Goal: Task Accomplishment & Management: Manage account settings

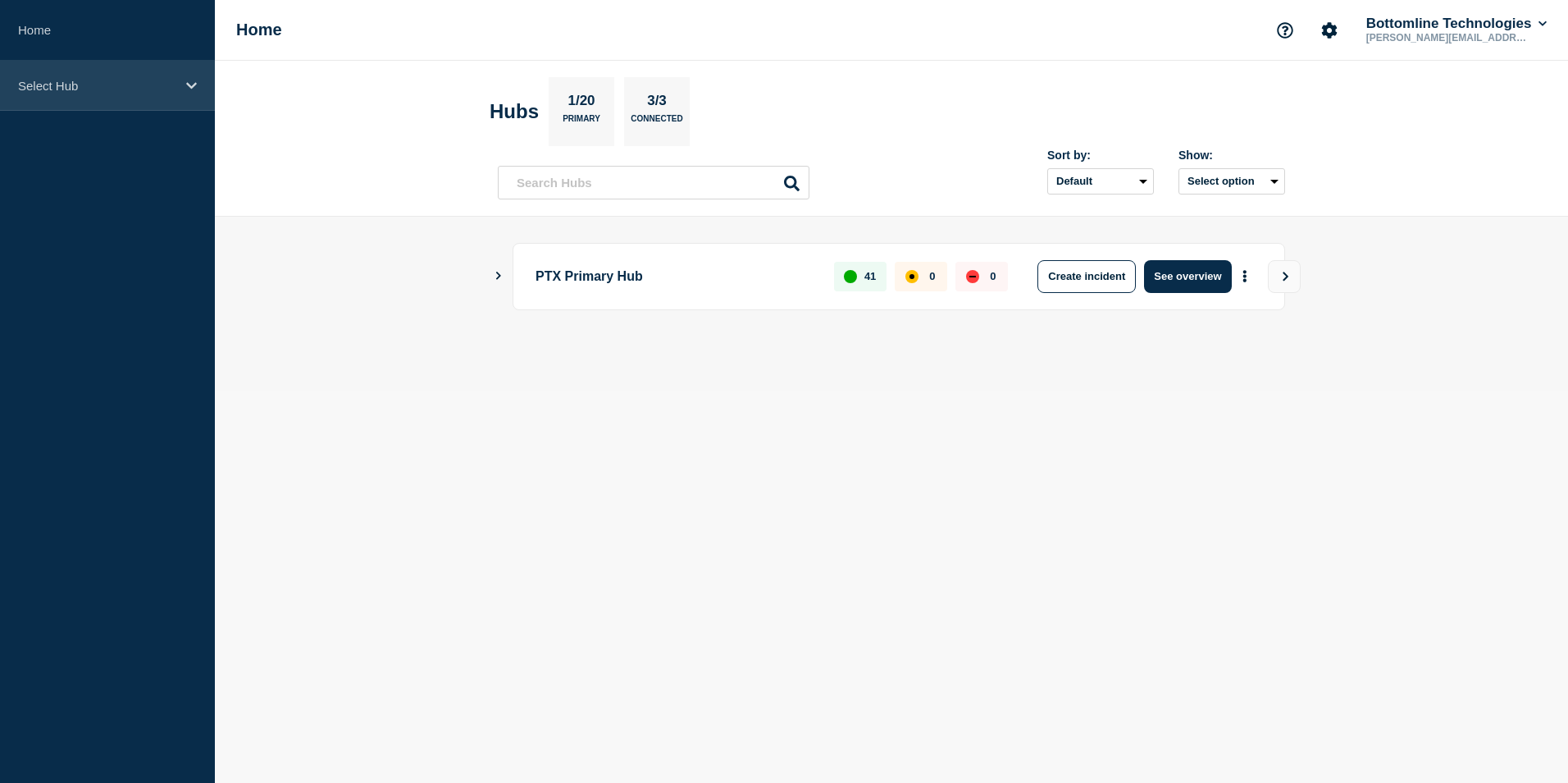
click at [93, 86] on p "Select Hub" at bounding box center [96, 86] width 157 height 14
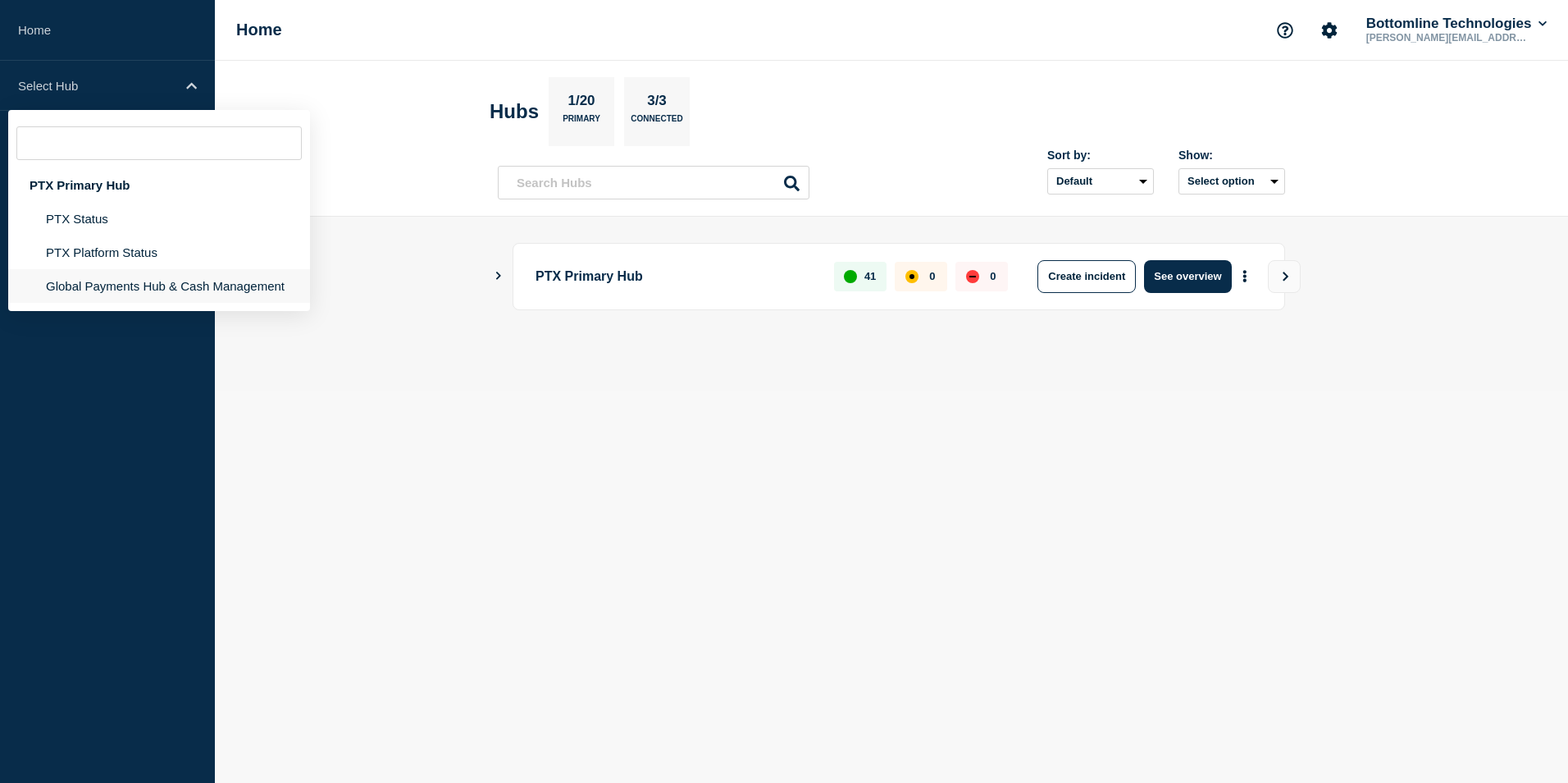
click at [162, 292] on li "Global Payments Hub & Cash Management" at bounding box center [159, 286] width 302 height 34
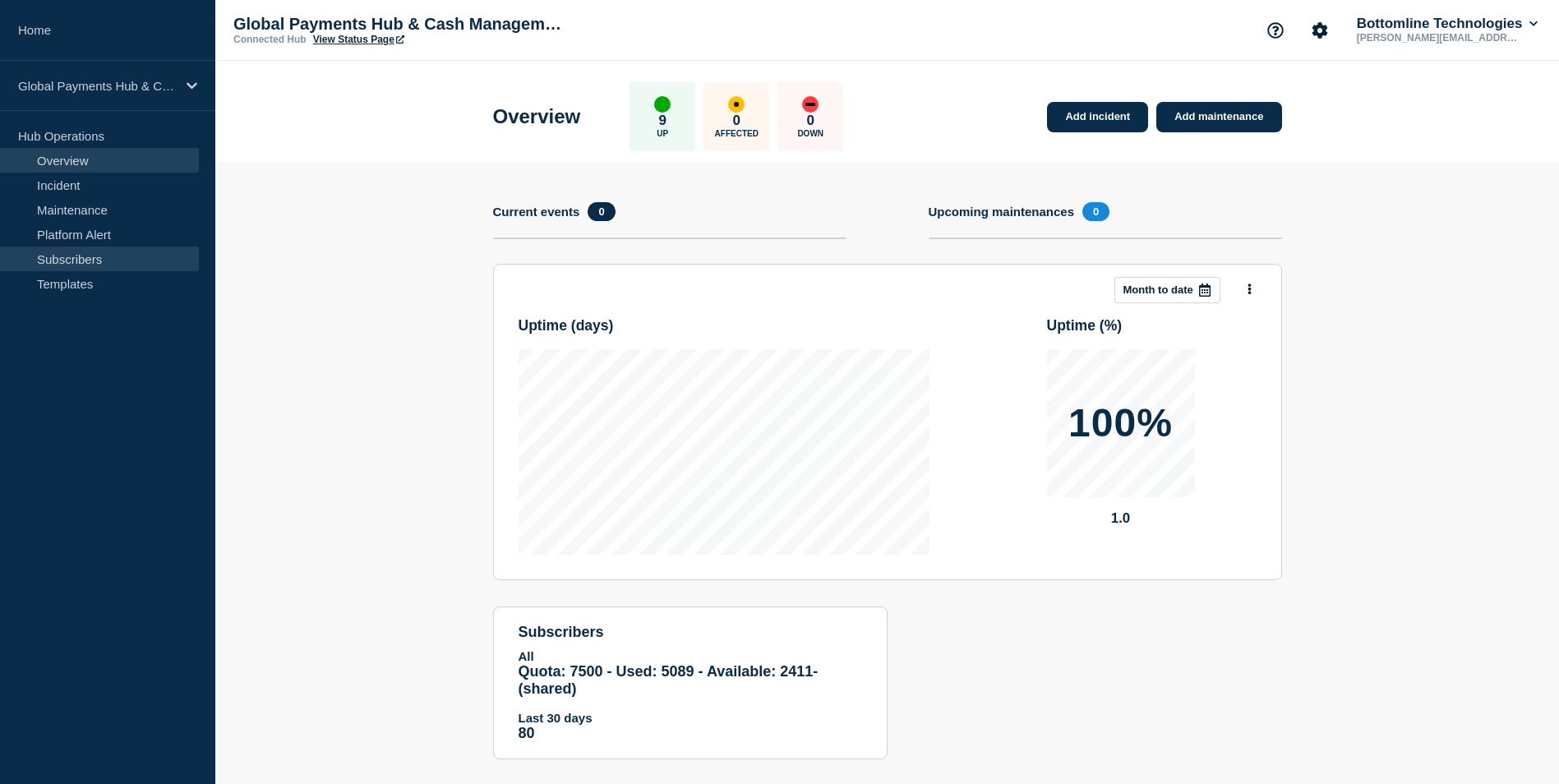
click at [139, 268] on link "Subscribers" at bounding box center [99, 258] width 199 height 24
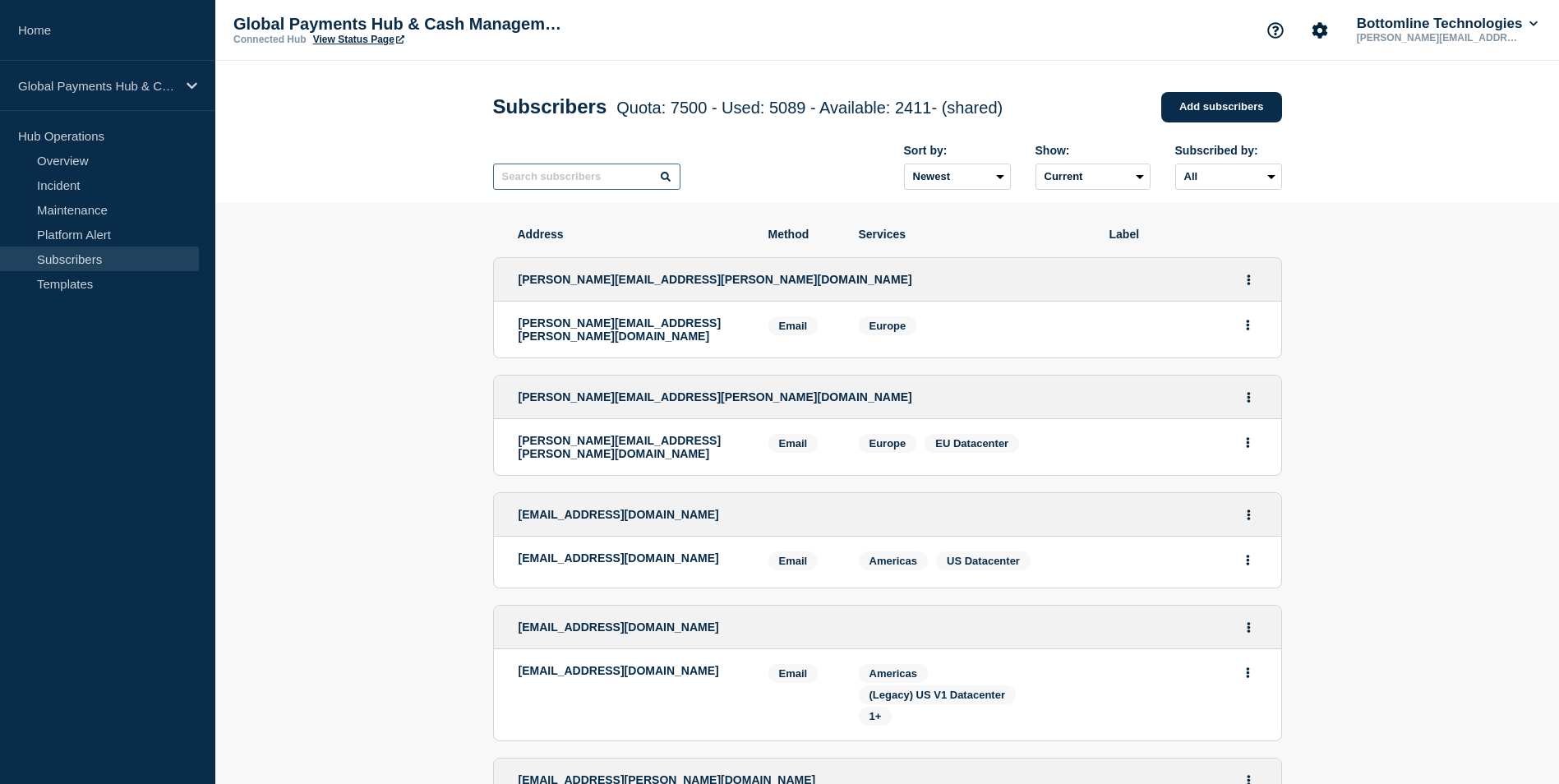
click at [556, 183] on input "text" at bounding box center [587, 176] width 187 height 26
paste input "[EMAIL_ADDRESS][DOMAIN_NAME]"
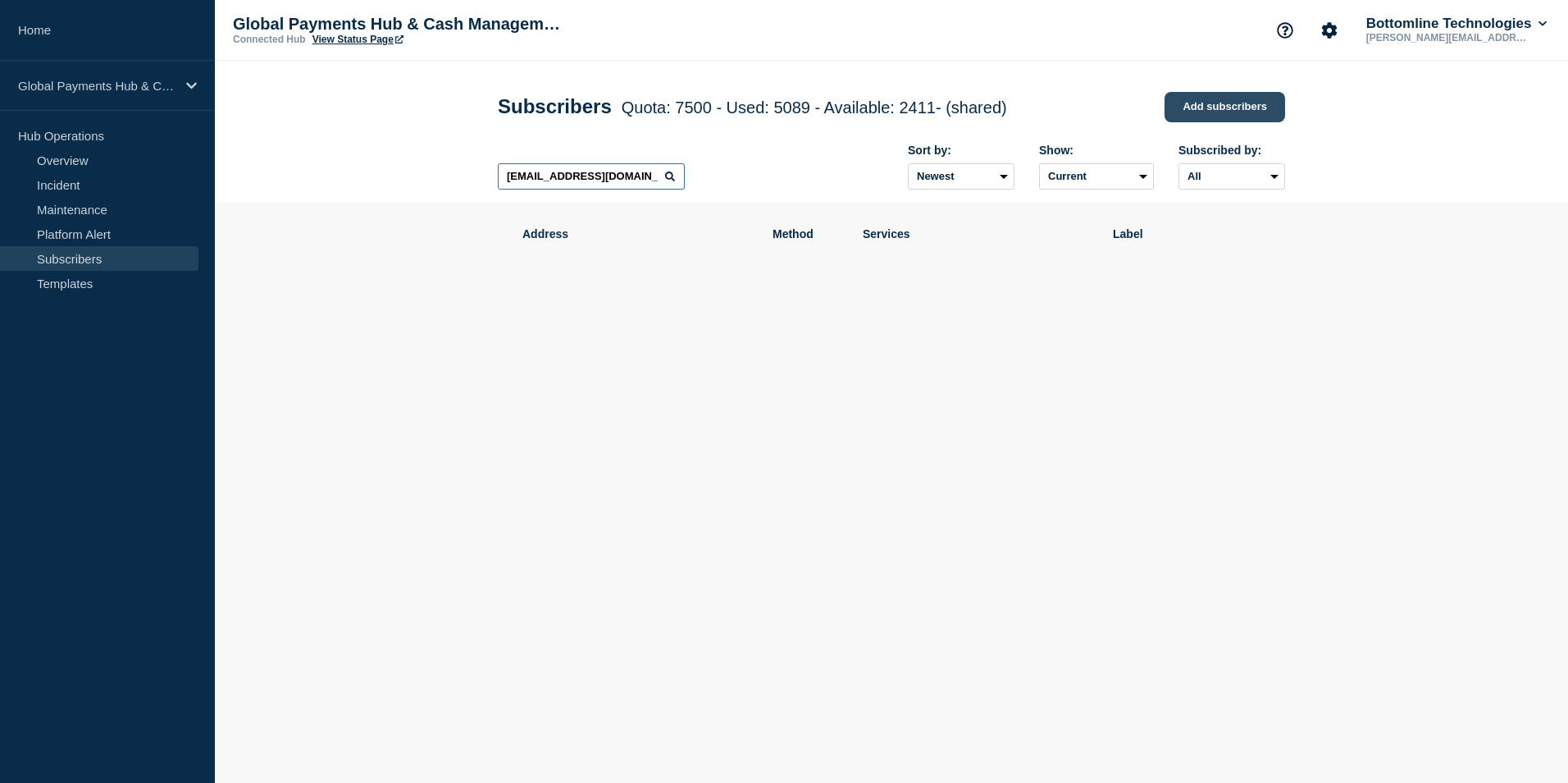
type input "[EMAIL_ADDRESS][DOMAIN_NAME]"
click at [1233, 112] on link "Add subscribers" at bounding box center [1225, 107] width 120 height 30
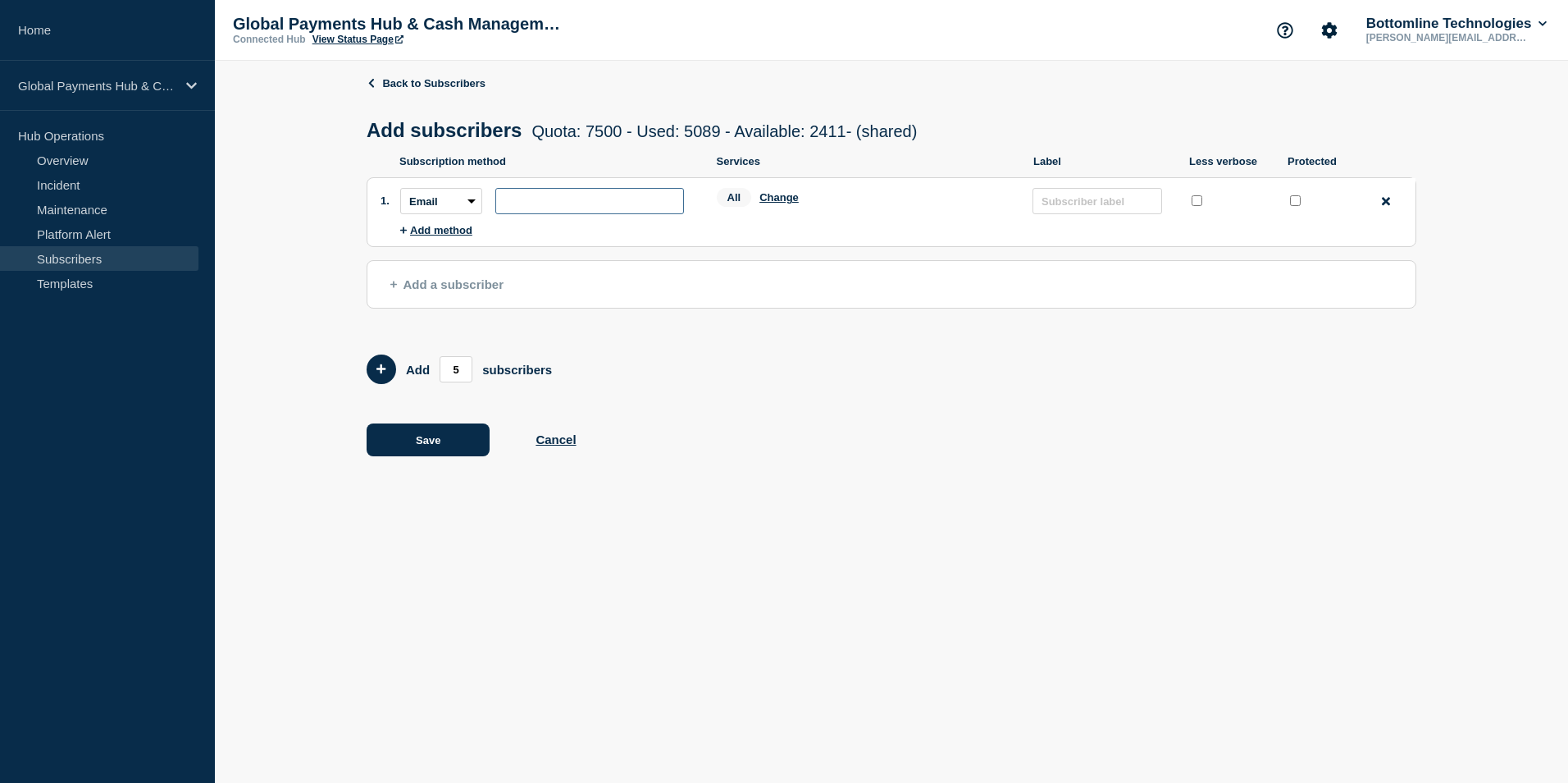
click at [563, 209] on input "subscription-address" at bounding box center [590, 200] width 189 height 26
paste input "[EMAIL_ADDRESS][DOMAIN_NAME]"
type input "[EMAIL_ADDRESS][DOMAIN_NAME]"
click at [770, 201] on button "Change" at bounding box center [779, 197] width 40 height 13
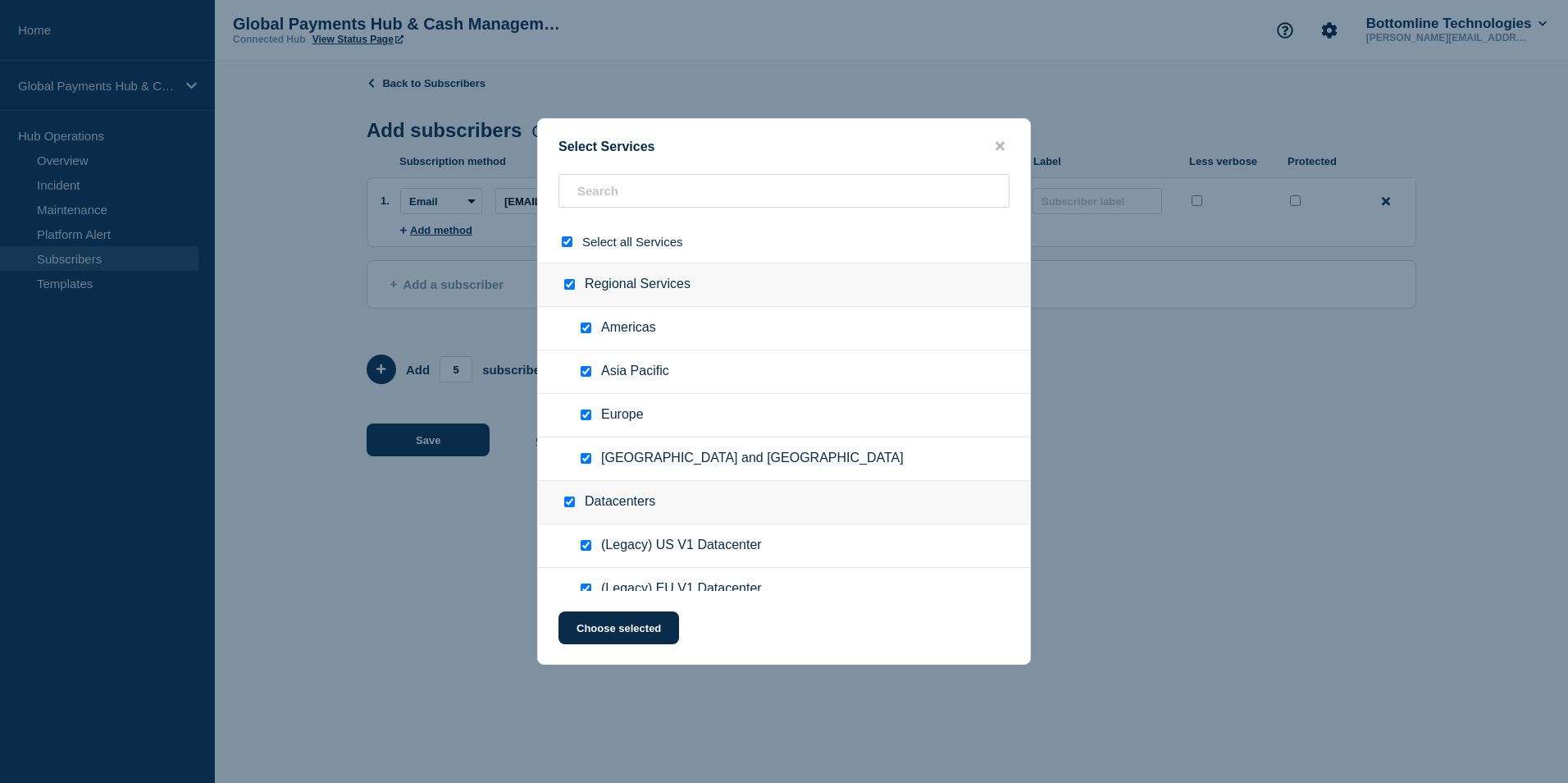
click at [567, 243] on input "select all checkbox" at bounding box center [567, 242] width 11 height 11
checkbox input "false"
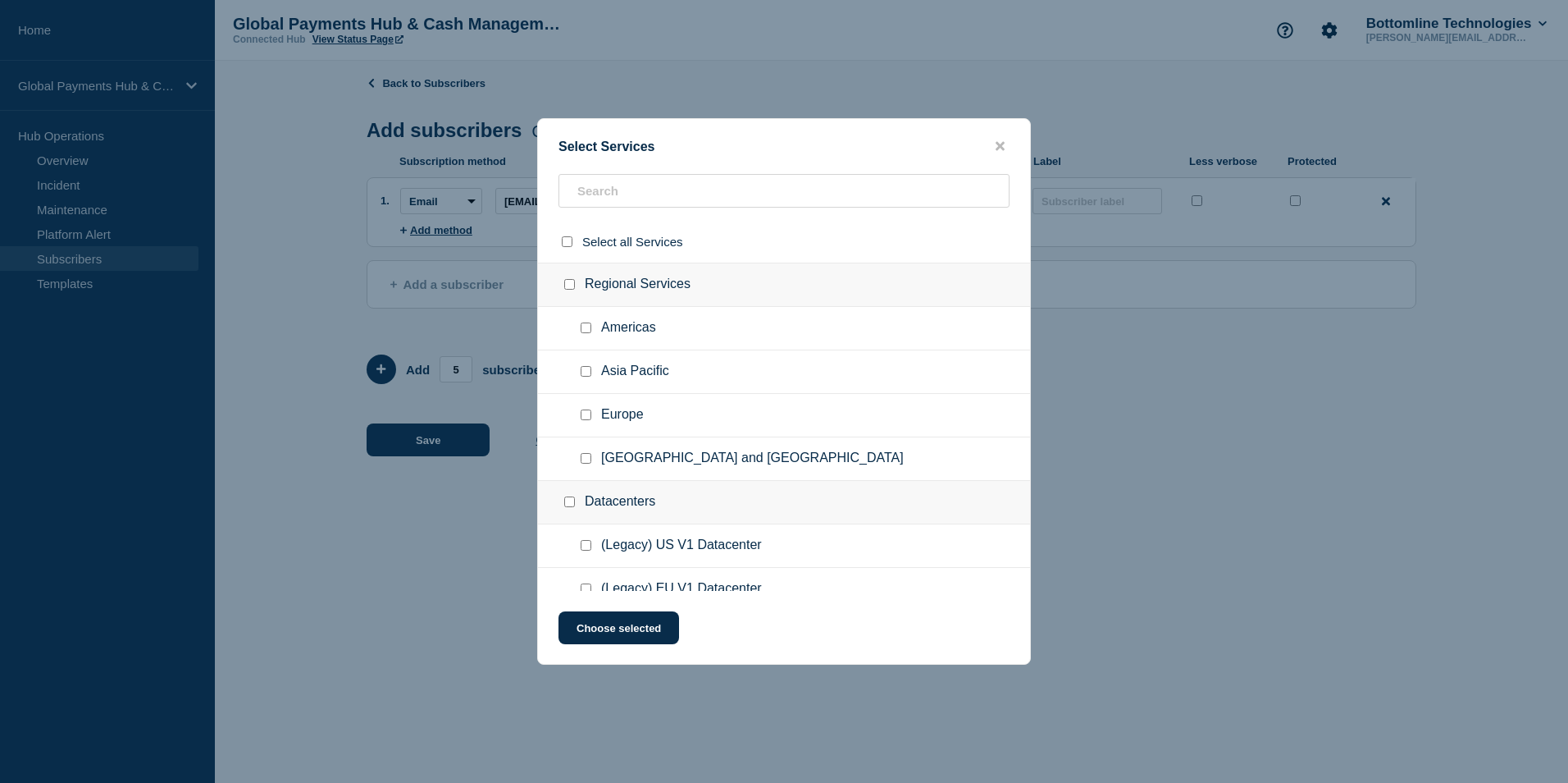
checkbox input "false"
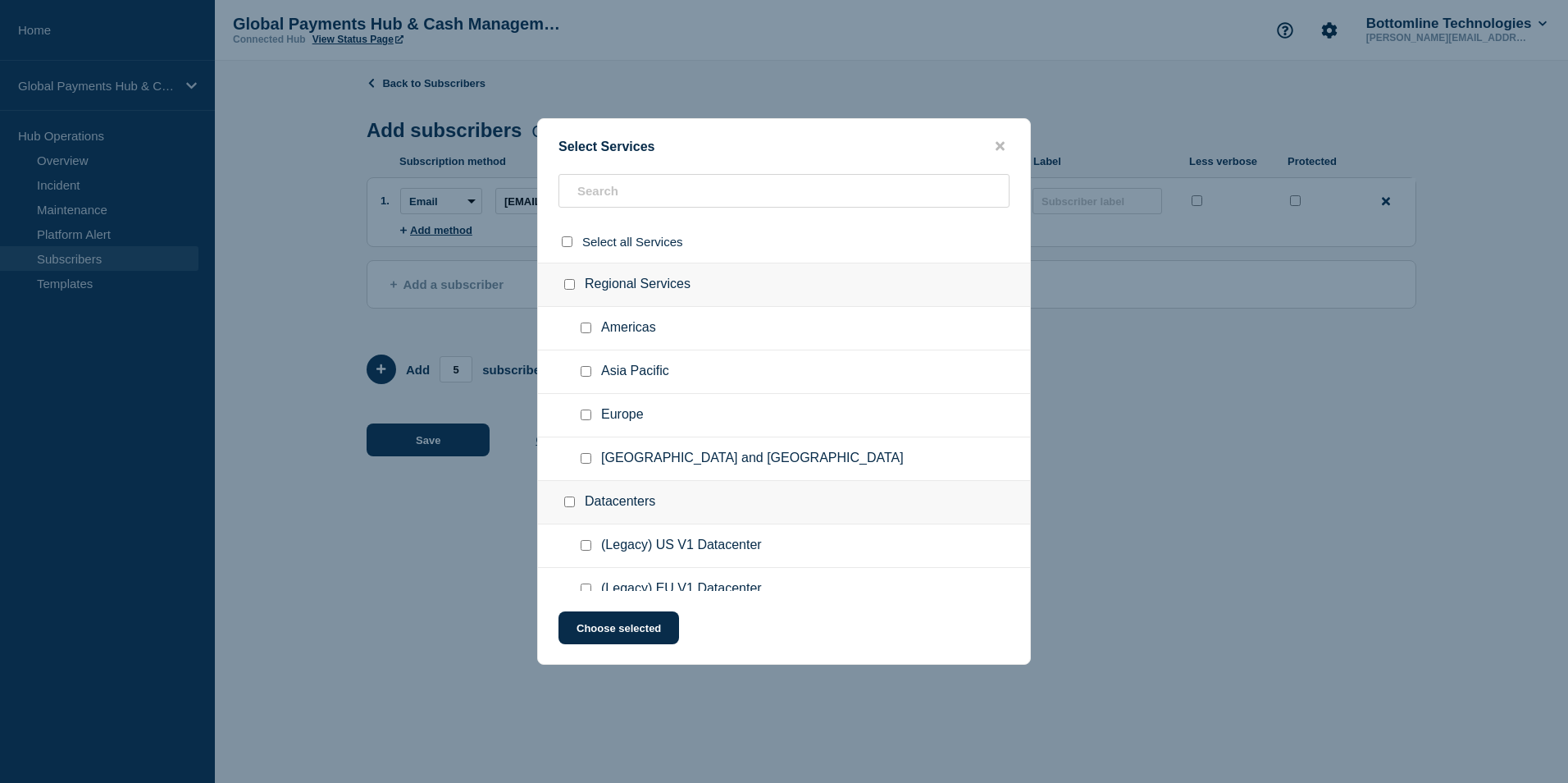
checkbox input "false"
click at [587, 328] on input "Americas checkbox" at bounding box center [586, 328] width 11 height 11
checkbox input "true"
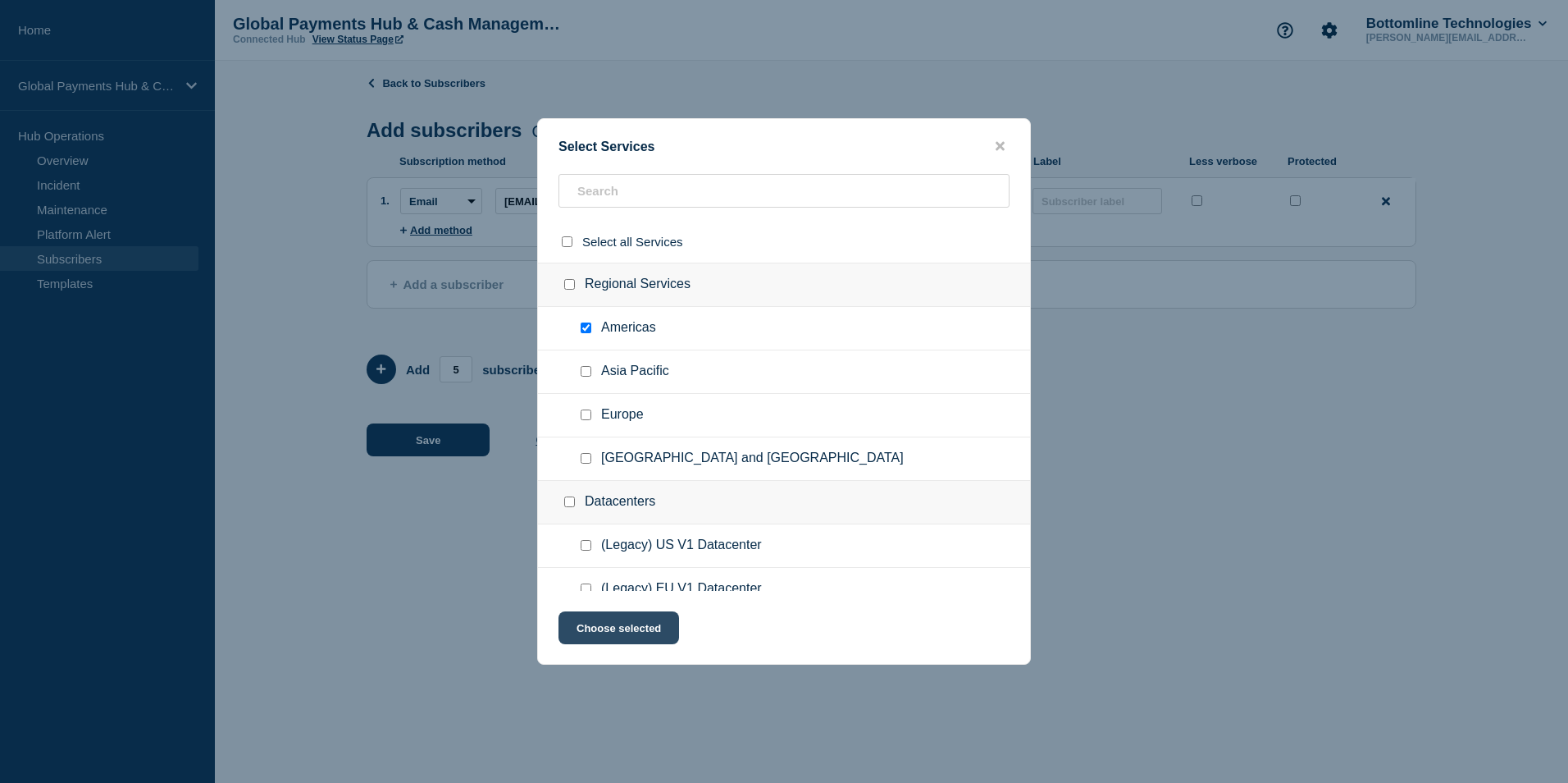
click at [647, 626] on button "Choose selected" at bounding box center [619, 627] width 120 height 33
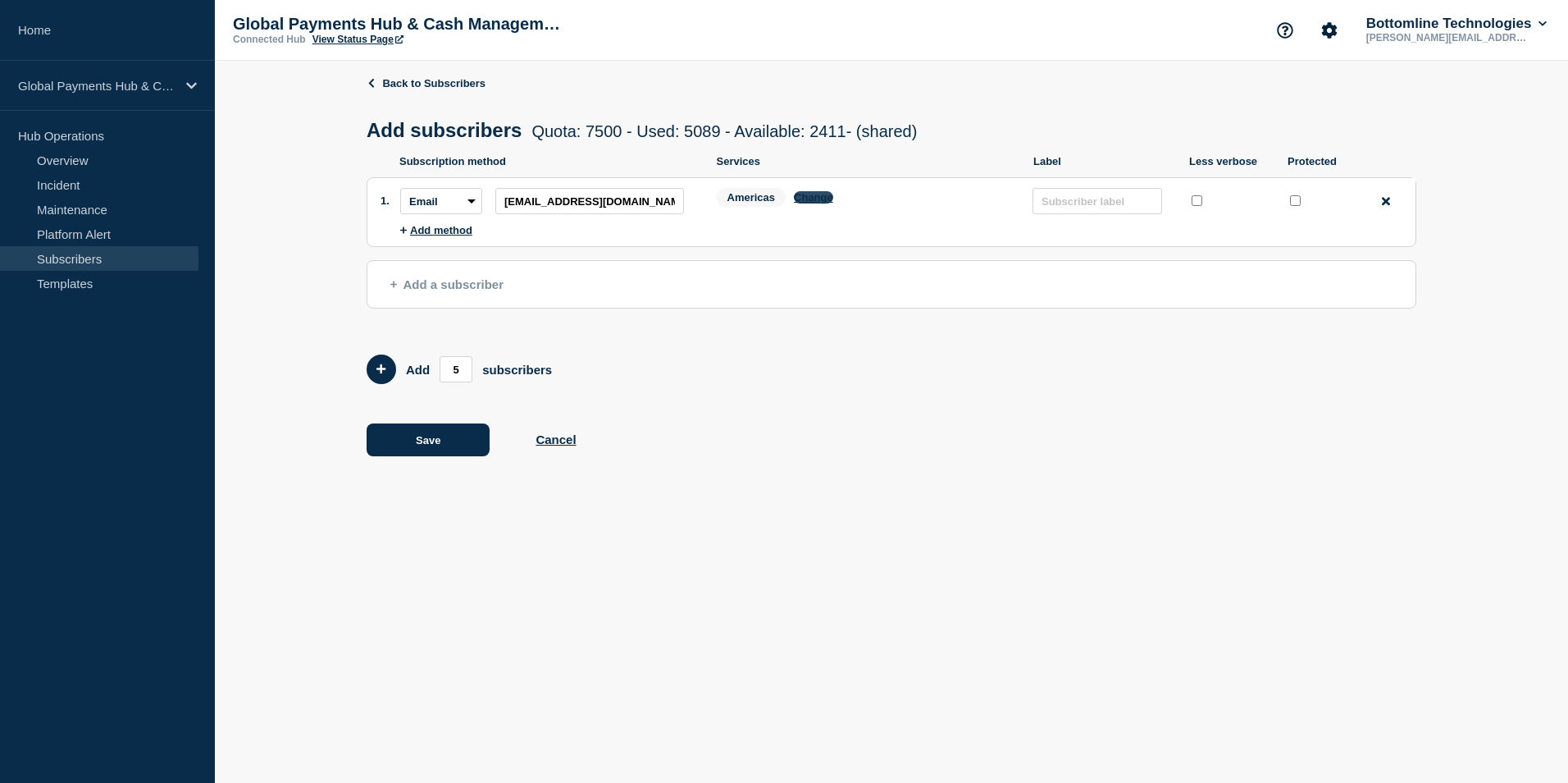
click at [817, 202] on button "Change" at bounding box center [813, 197] width 40 height 13
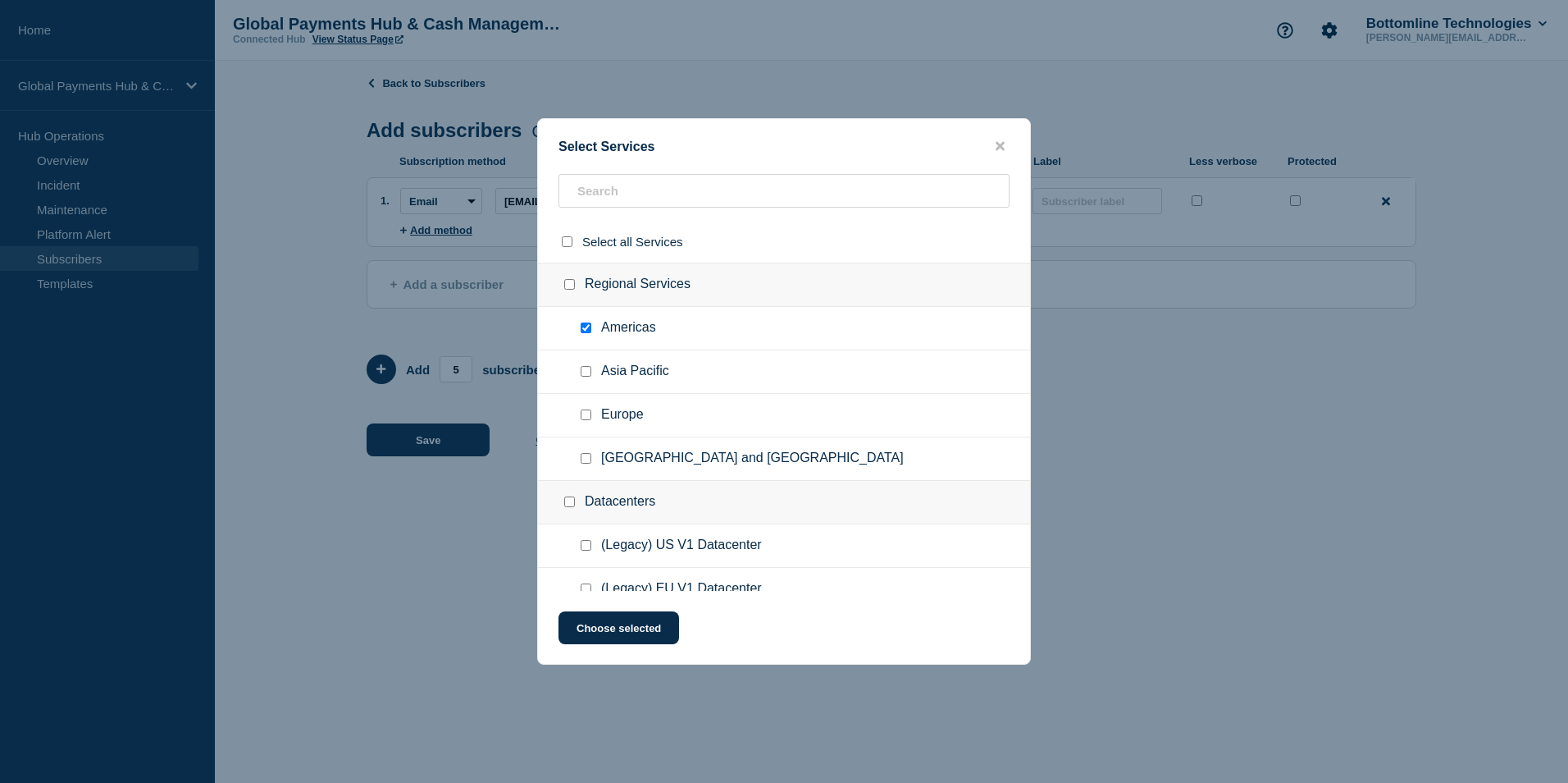
scroll to position [151, 0]
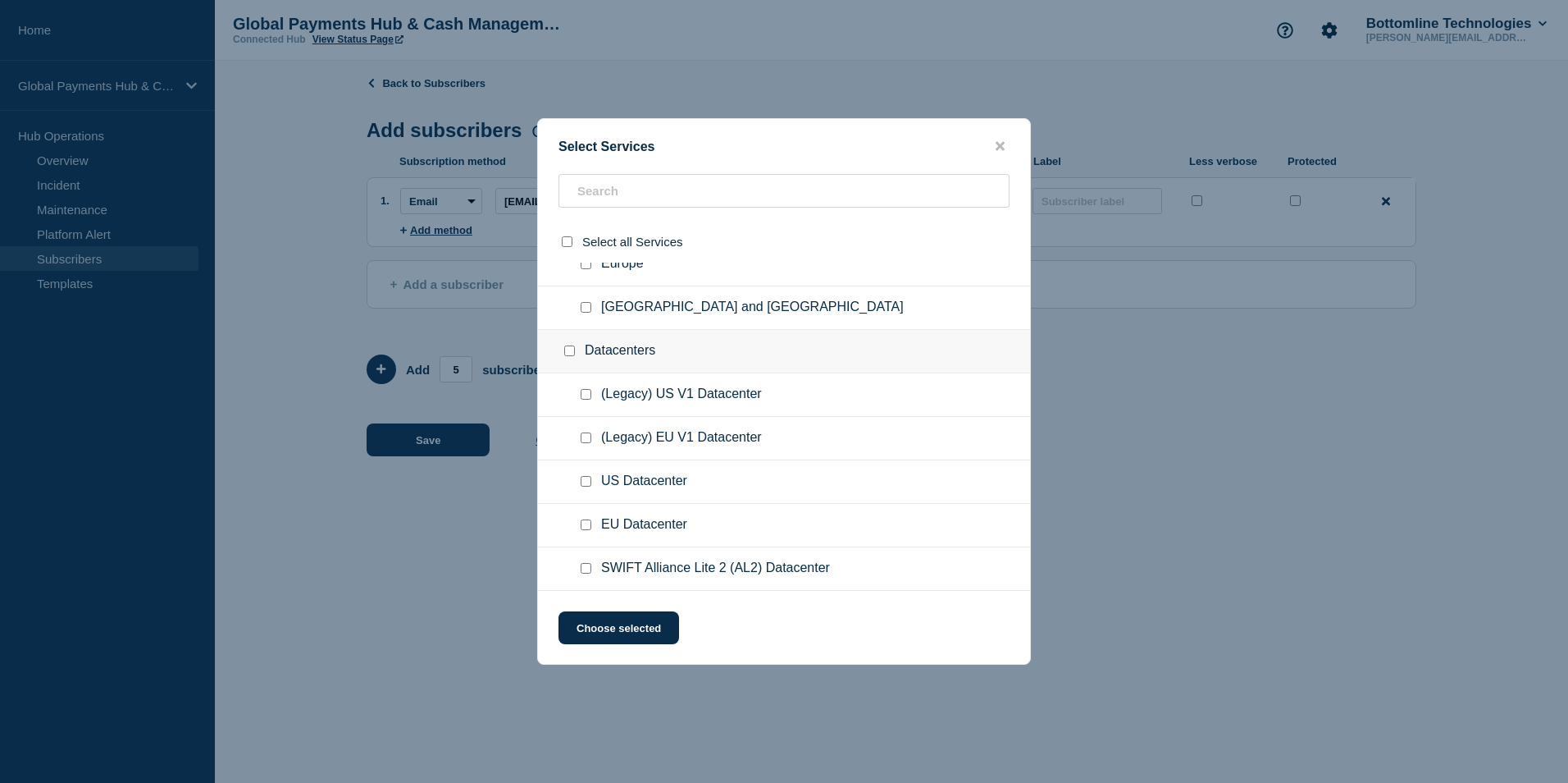
click at [581, 481] on input "US Datacenter checkbox" at bounding box center [586, 481] width 11 height 11
checkbox input "true"
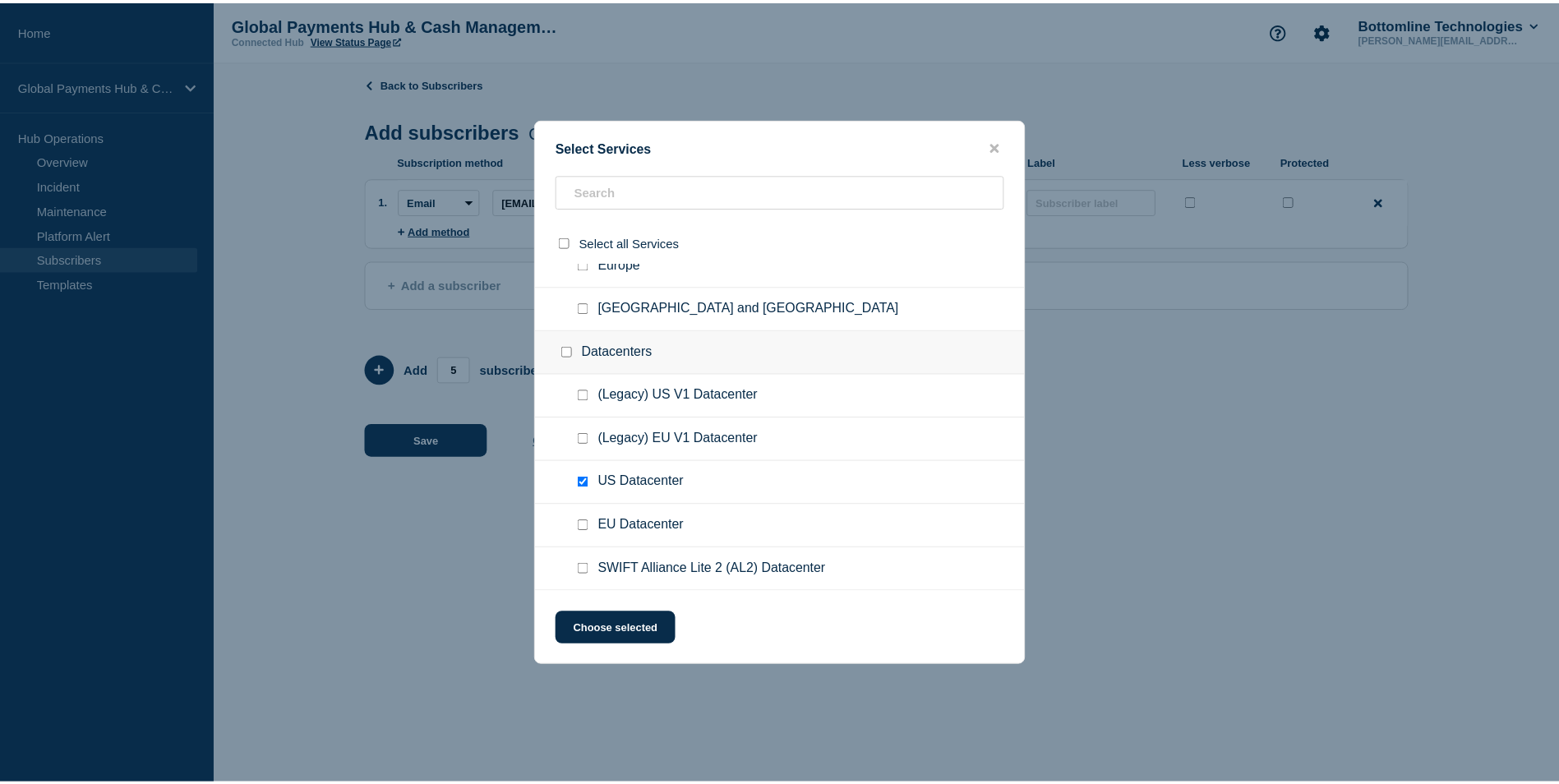
scroll to position [0, 0]
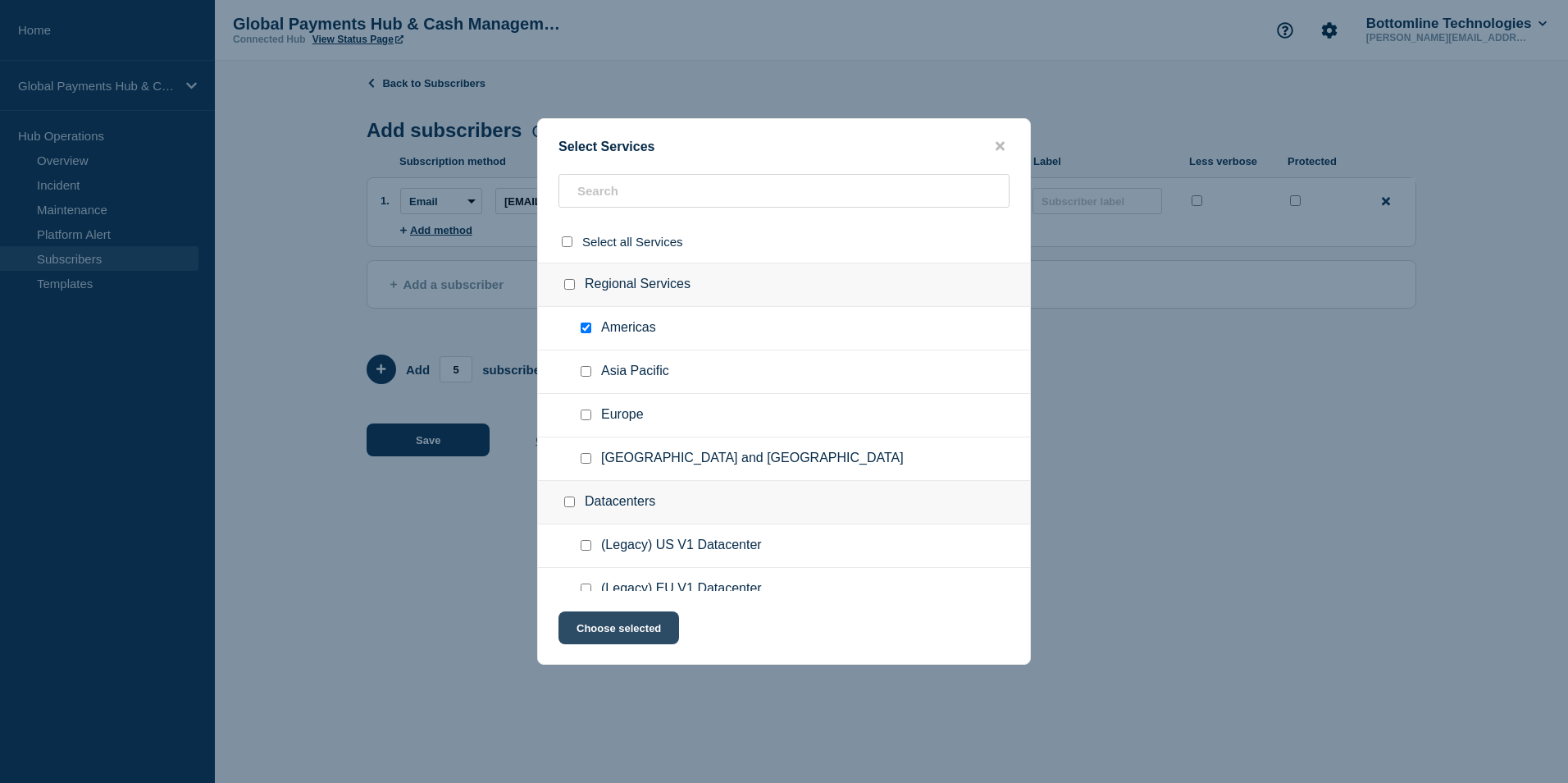
click at [652, 632] on button "Choose selected" at bounding box center [619, 627] width 120 height 33
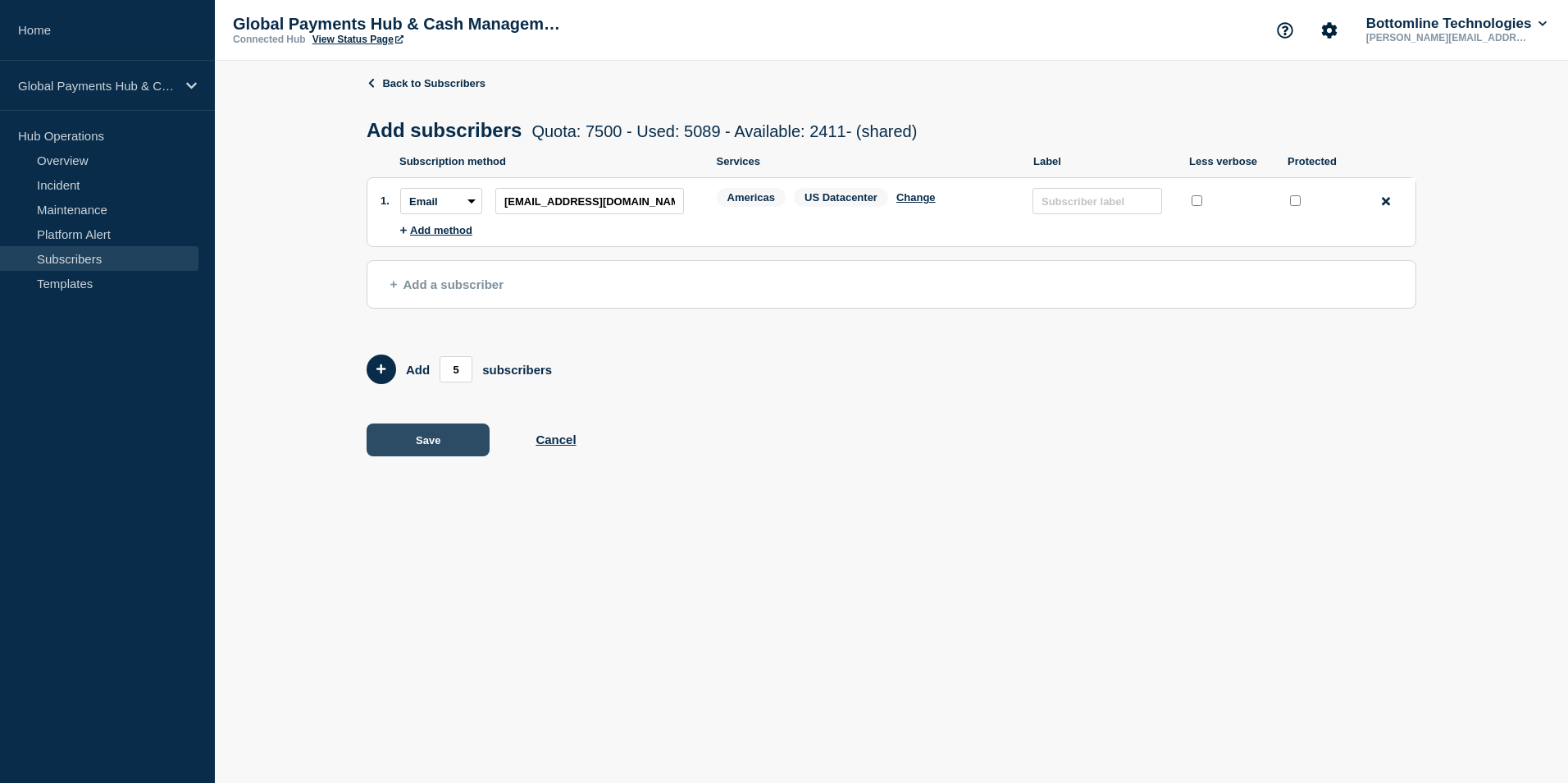
click at [455, 446] on button "Save" at bounding box center [428, 439] width 123 height 33
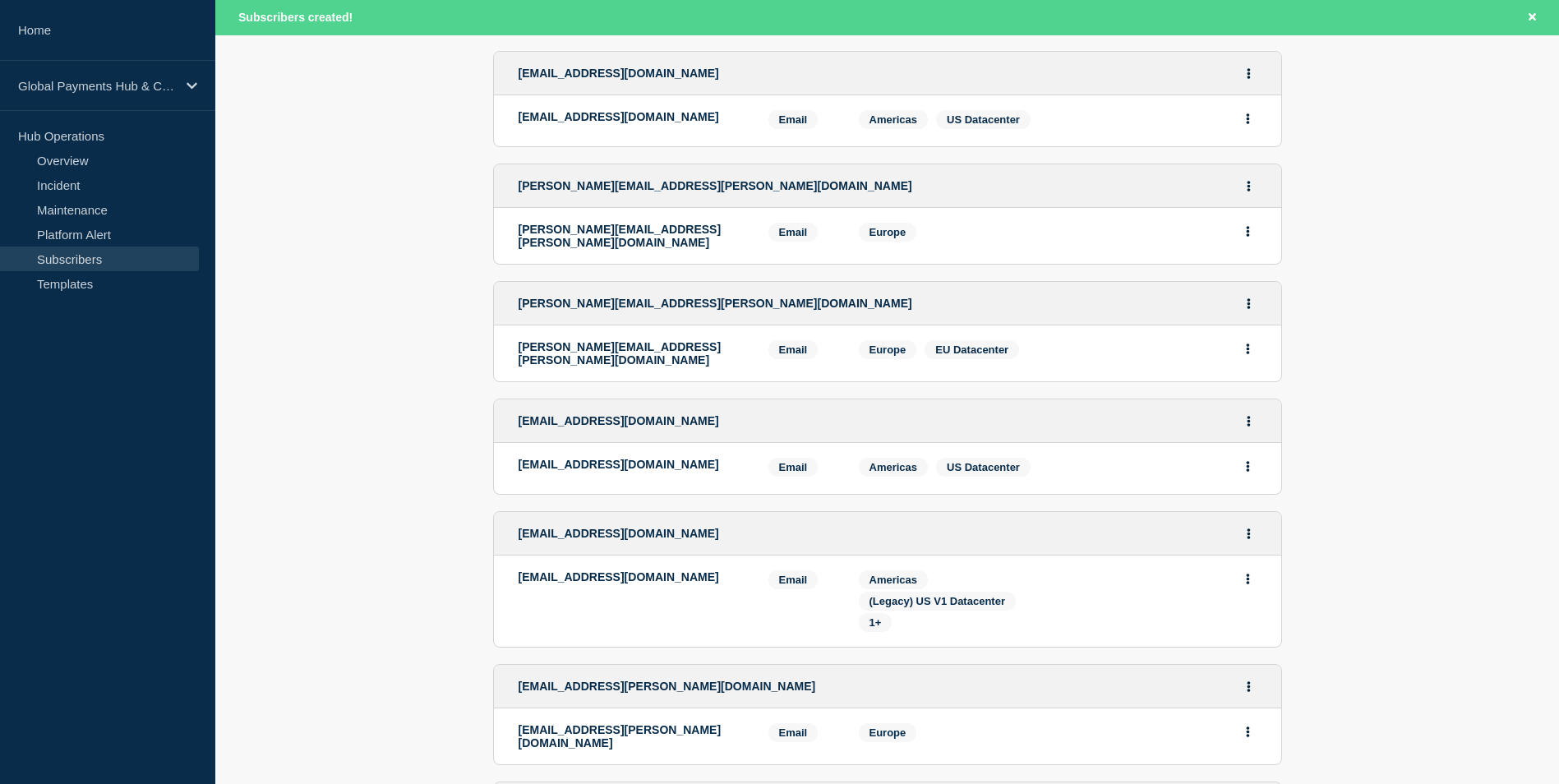
scroll to position [241, 0]
click at [869, 620] on span "1+" at bounding box center [875, 621] width 13 height 13
click at [1092, 564] on li "[EMAIL_ADDRESS][DOMAIN_NAME] Email Email: [EMAIL_ADDRESS][DOMAIN_NAME] Services…" at bounding box center [888, 600] width 788 height 91
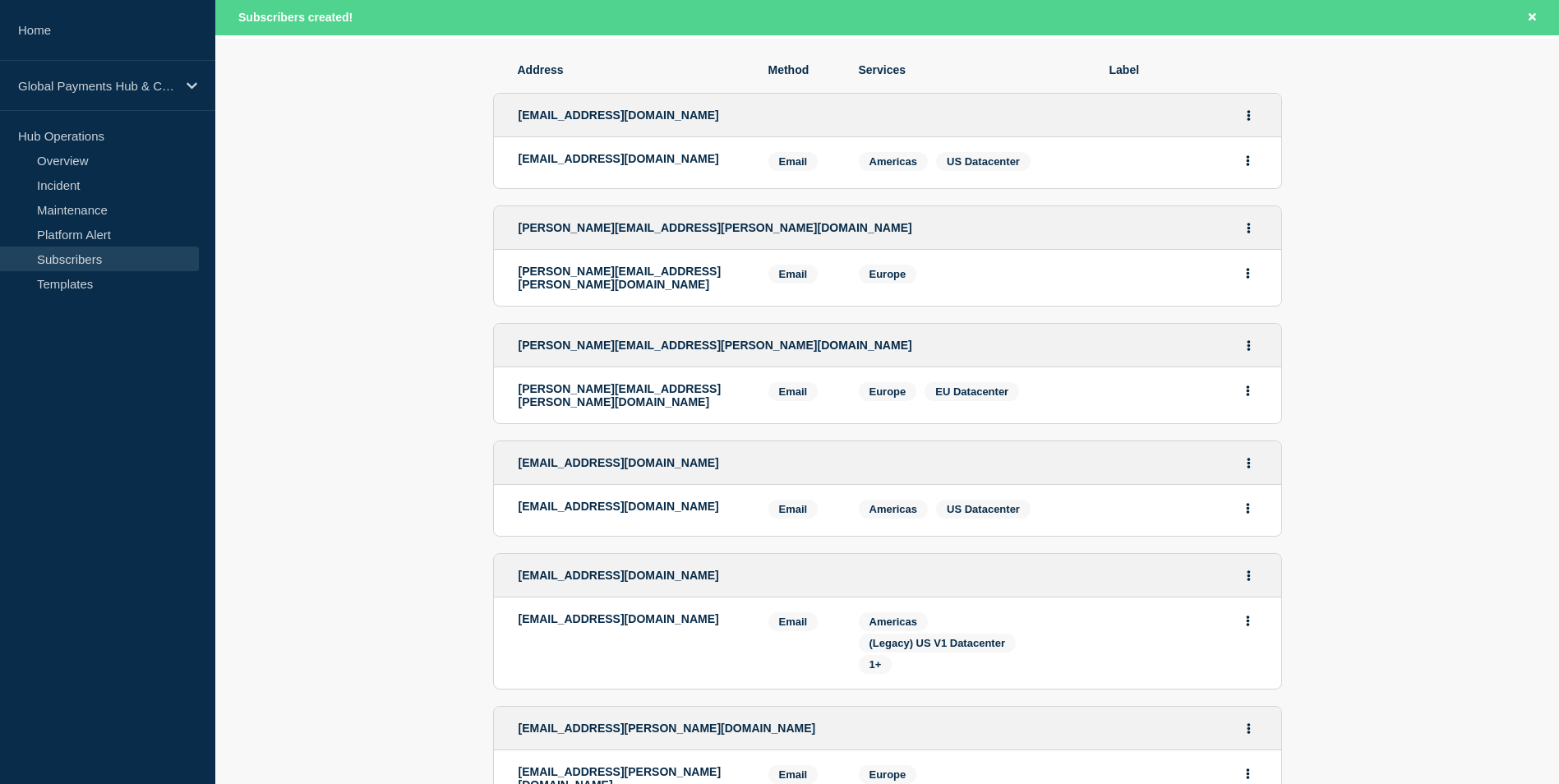
scroll to position [0, 0]
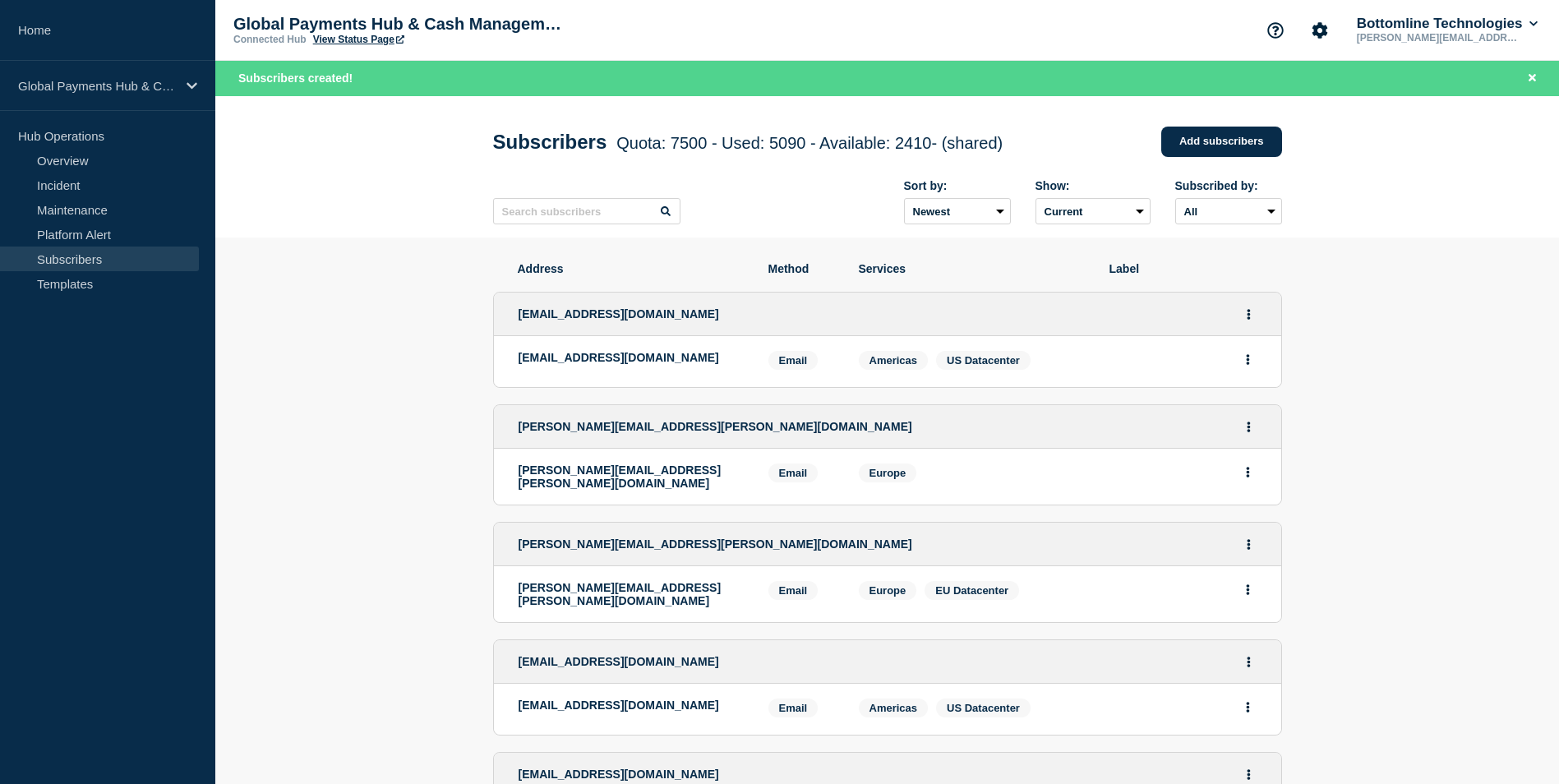
click at [61, 115] on nav "Home Global Payments Hub & Cash Management Hub Operations Overview Incident Mai…" at bounding box center [107, 160] width 215 height 320
click at [123, 54] on link "Home" at bounding box center [107, 30] width 215 height 61
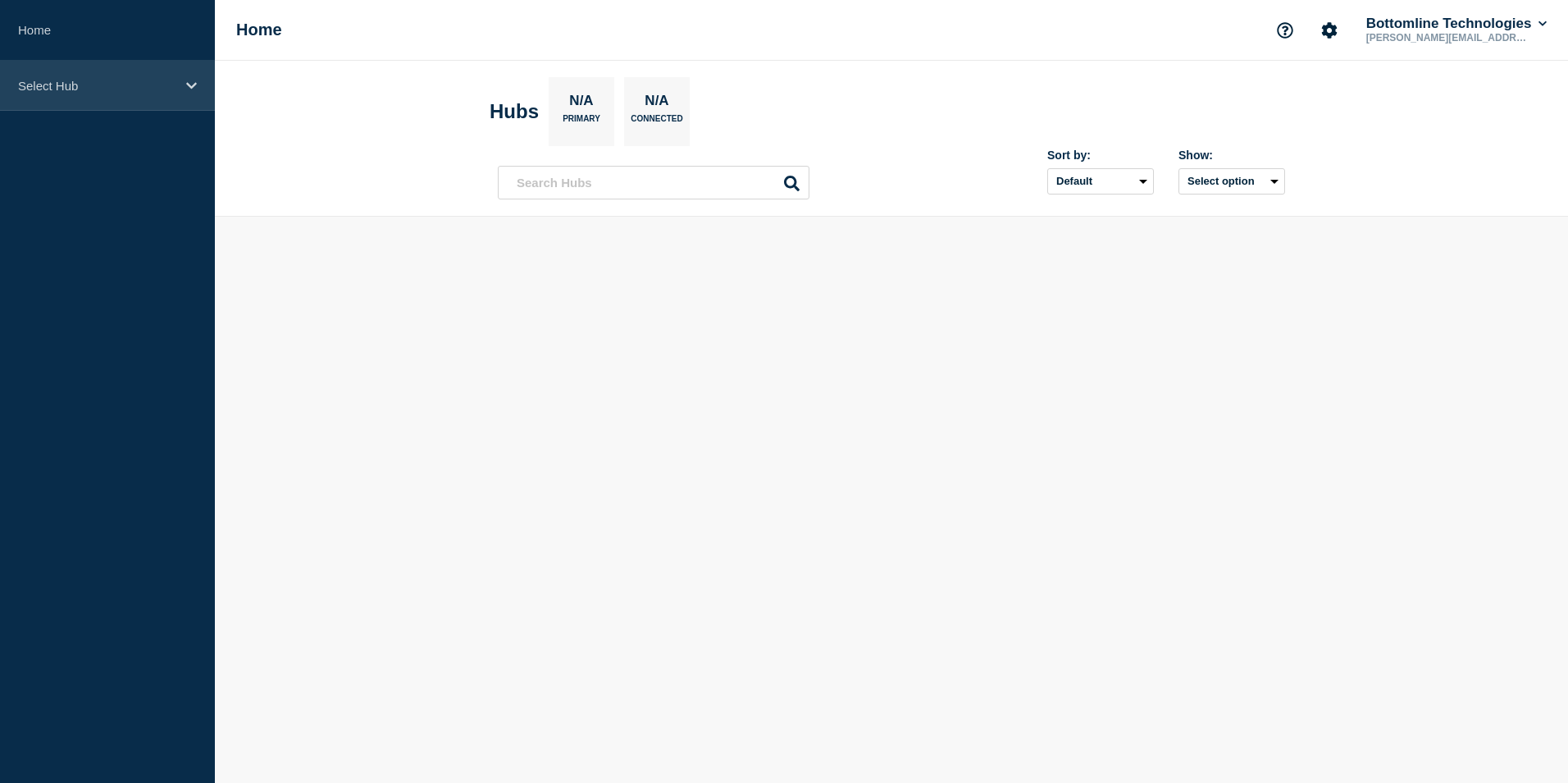
click at [130, 80] on p "Select Hub" at bounding box center [96, 86] width 157 height 14
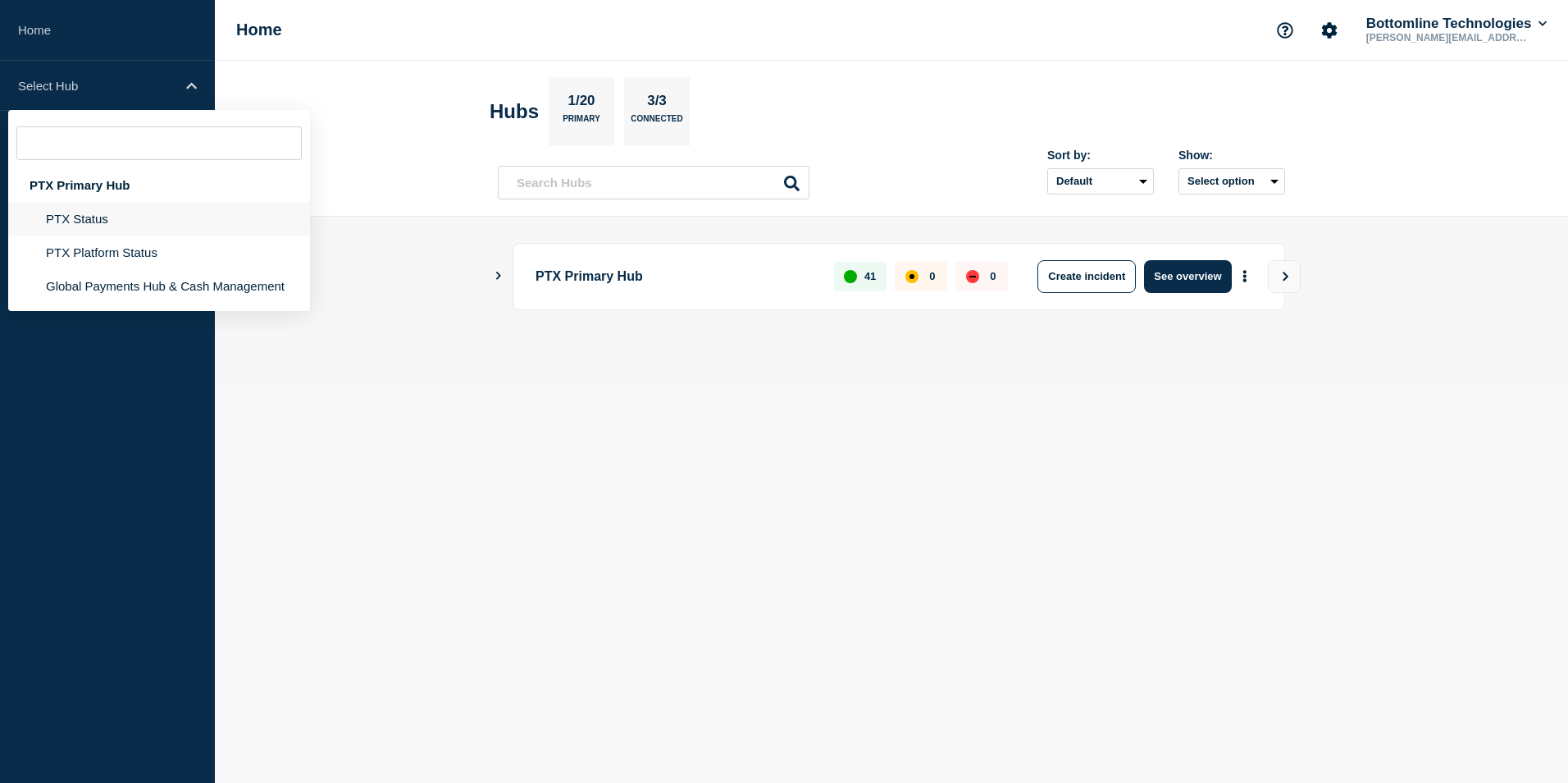
click at [139, 236] on li "PTX Status" at bounding box center [159, 253] width 302 height 34
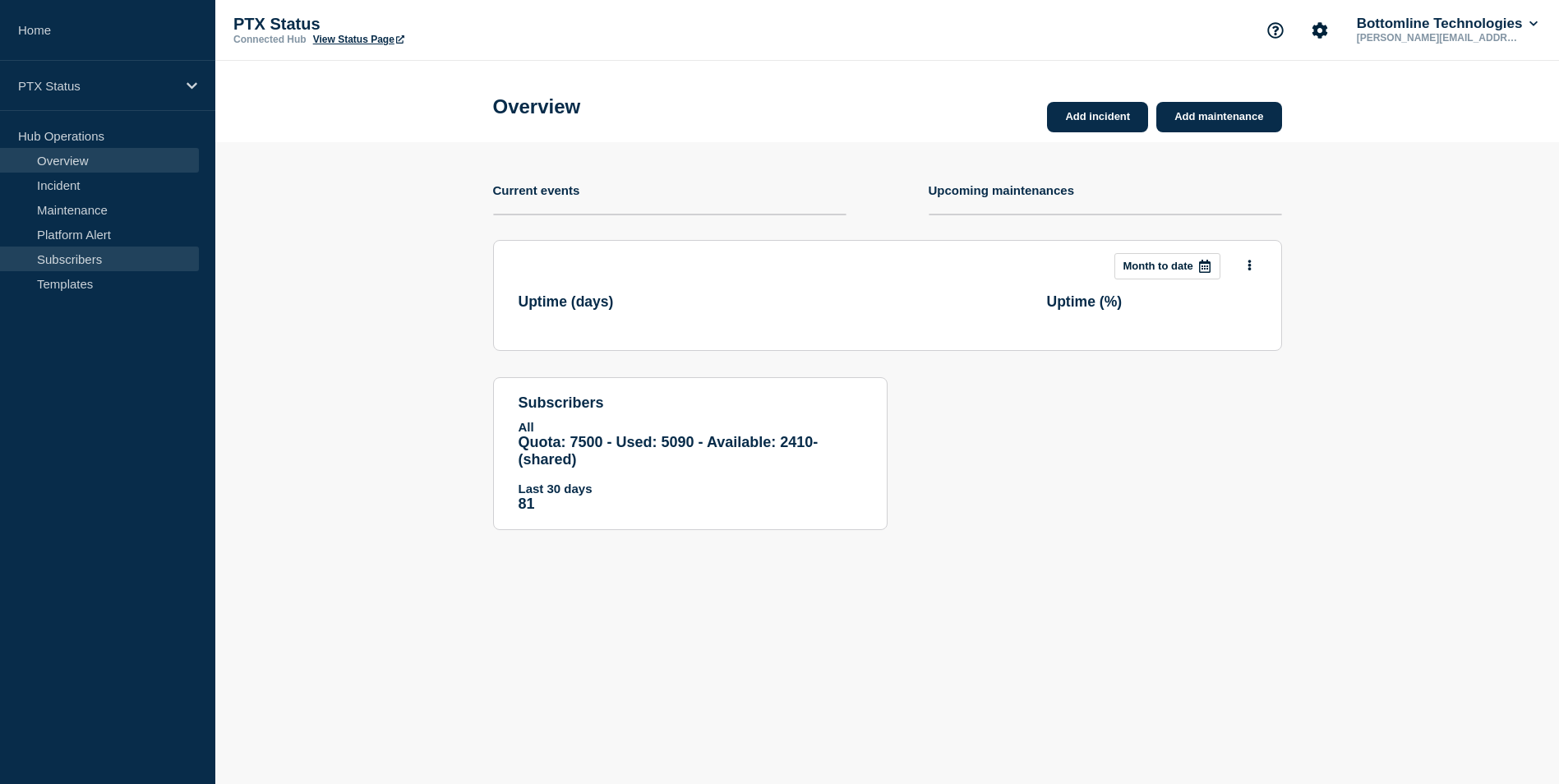
click at [114, 257] on link "Subscribers" at bounding box center [99, 258] width 199 height 24
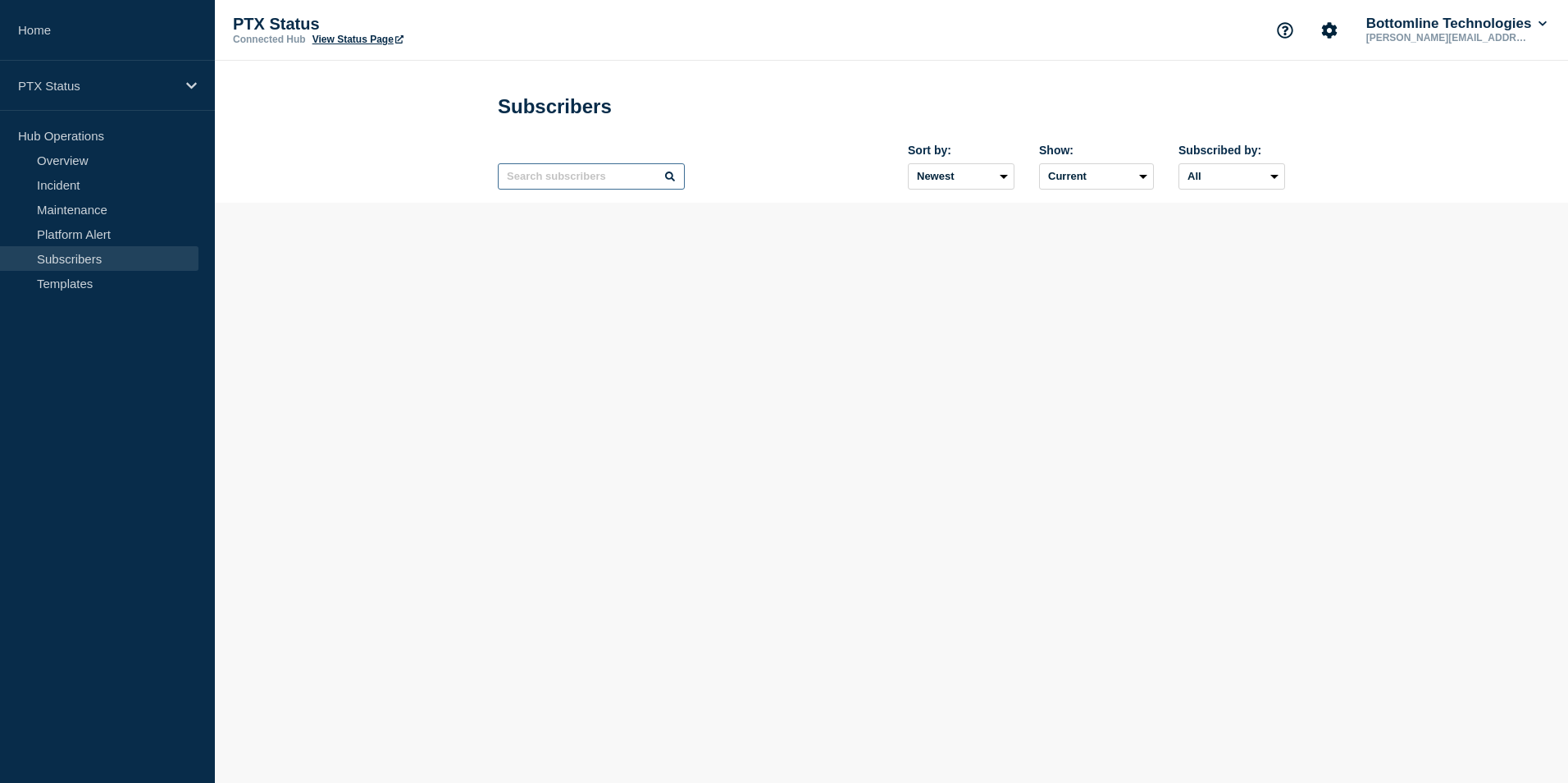
click at [607, 172] on input "text" at bounding box center [591, 176] width 187 height 26
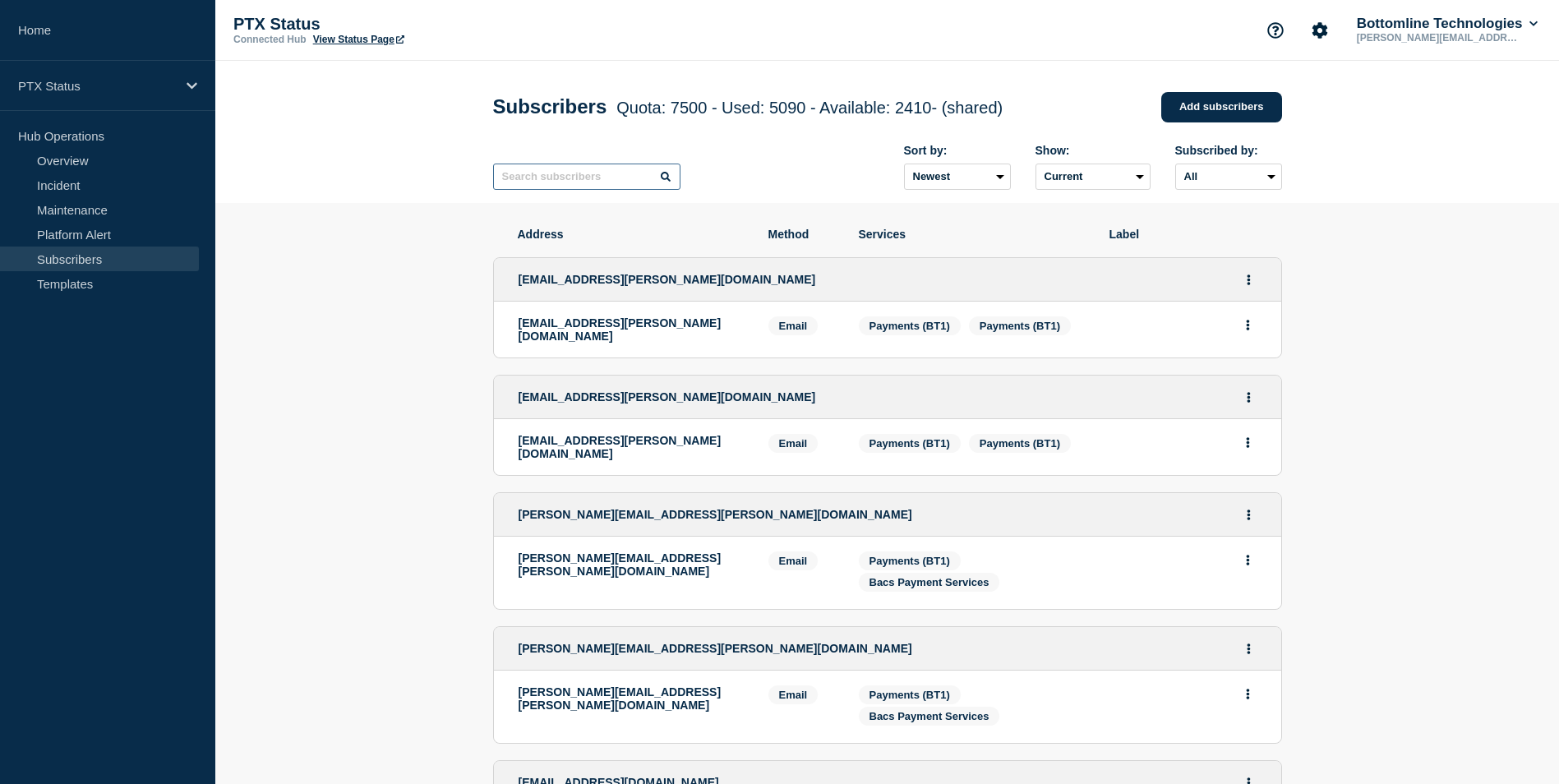
paste input "[EMAIL_ADDRESS][PERSON_NAME][DOMAIN_NAME]"
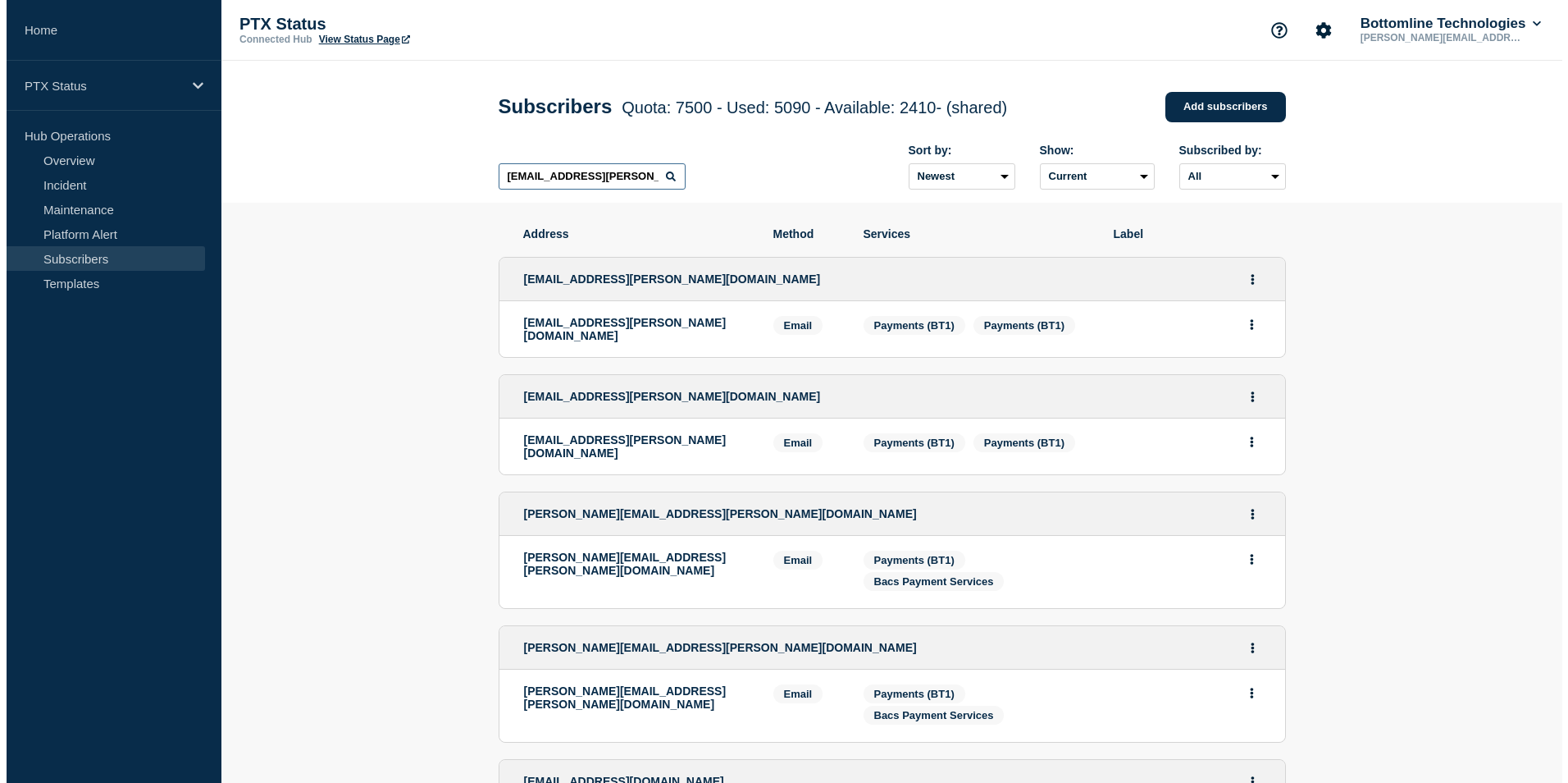
scroll to position [0, 8]
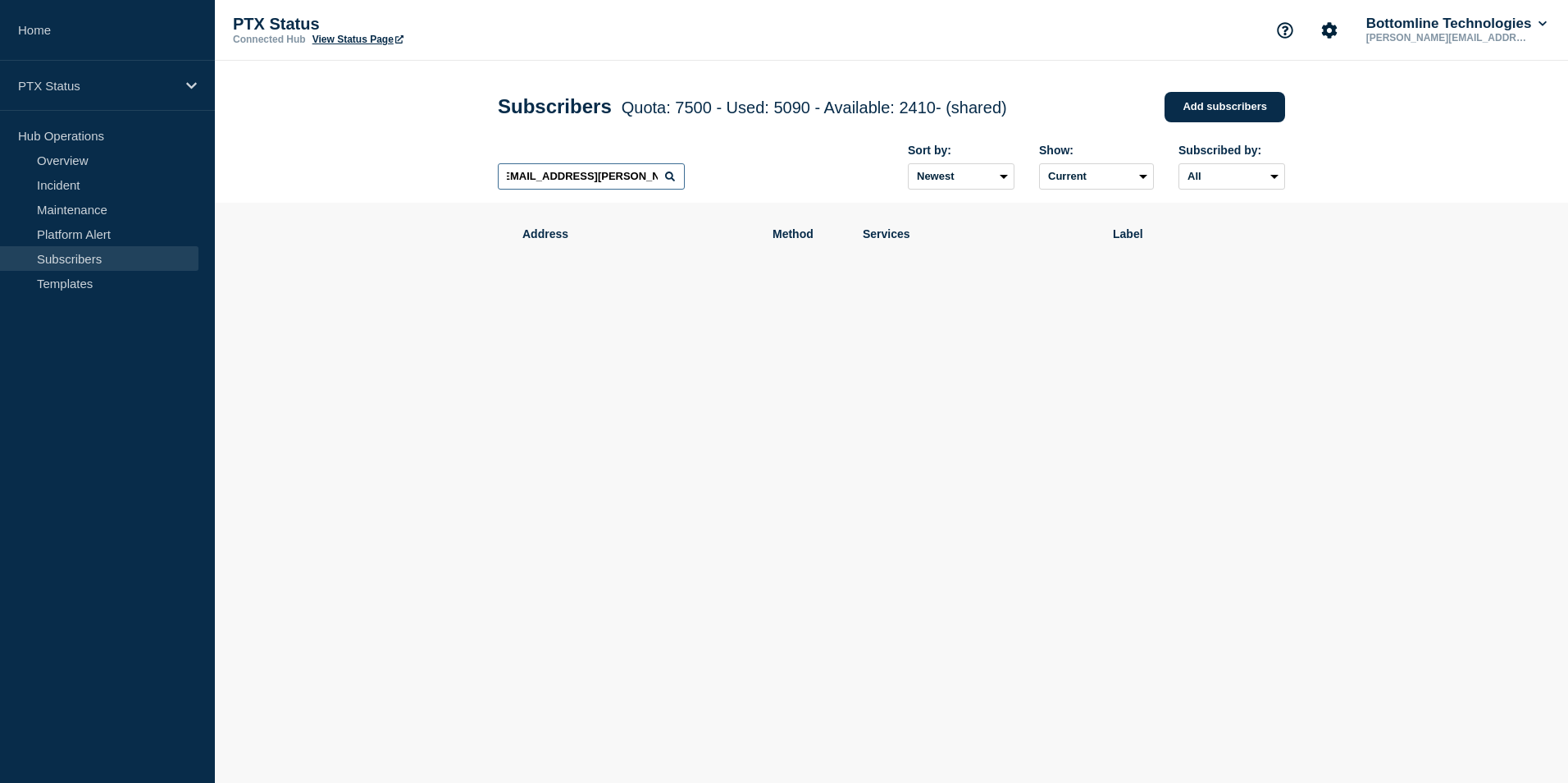
type input "[EMAIL_ADDRESS][PERSON_NAME][DOMAIN_NAME]"
click at [565, 185] on input "[EMAIL_ADDRESS][PERSON_NAME][DOMAIN_NAME]" at bounding box center [591, 176] width 187 height 26
click at [1241, 109] on link "Add subscribers" at bounding box center [1225, 107] width 120 height 30
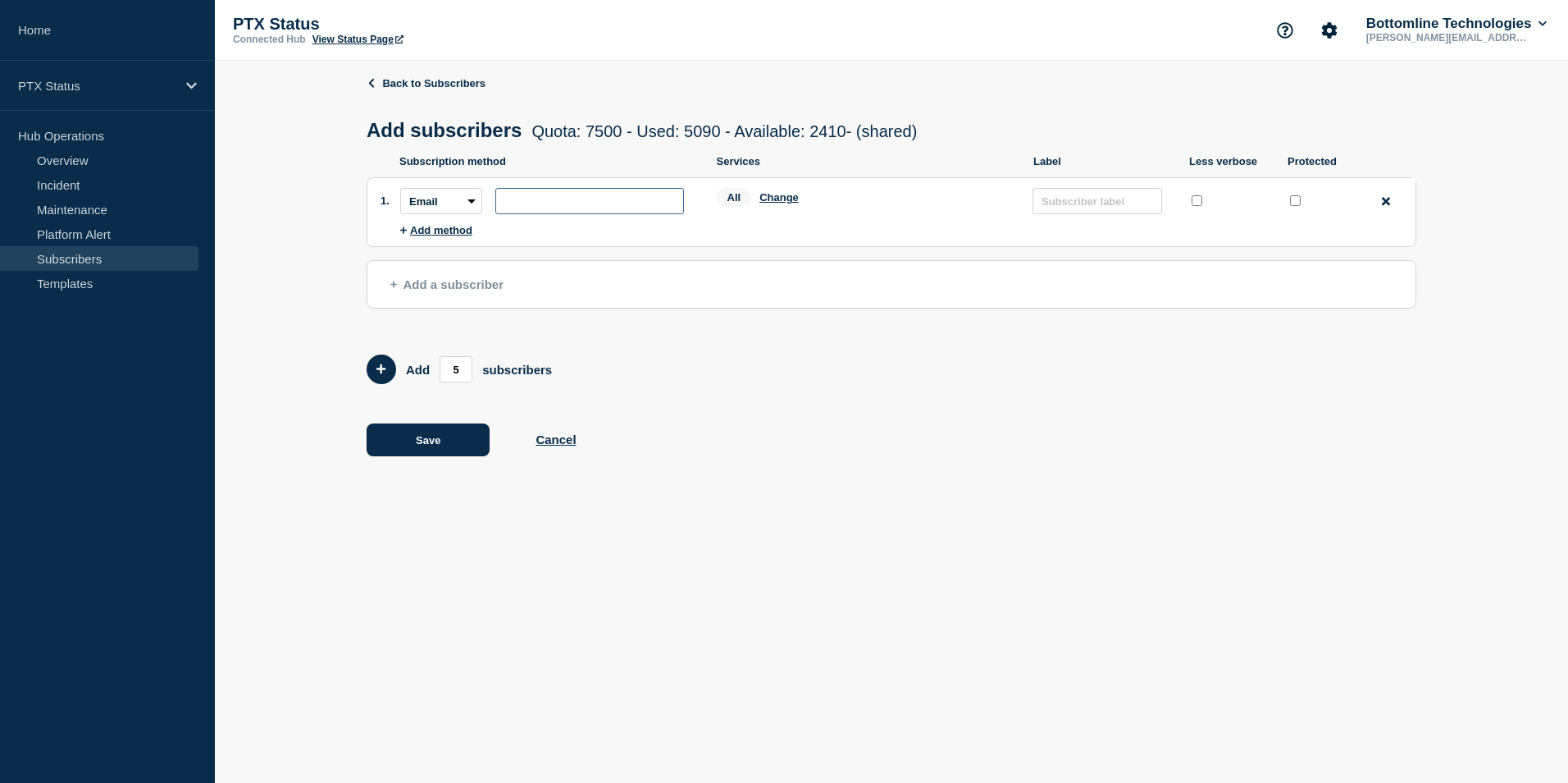
click at [632, 210] on input "subscription-address" at bounding box center [590, 200] width 189 height 26
paste input "[EMAIL_ADDRESS][PERSON_NAME][DOMAIN_NAME]"
type input "[EMAIL_ADDRESS][PERSON_NAME][DOMAIN_NAME]"
click at [772, 204] on button "Change" at bounding box center [779, 197] width 40 height 13
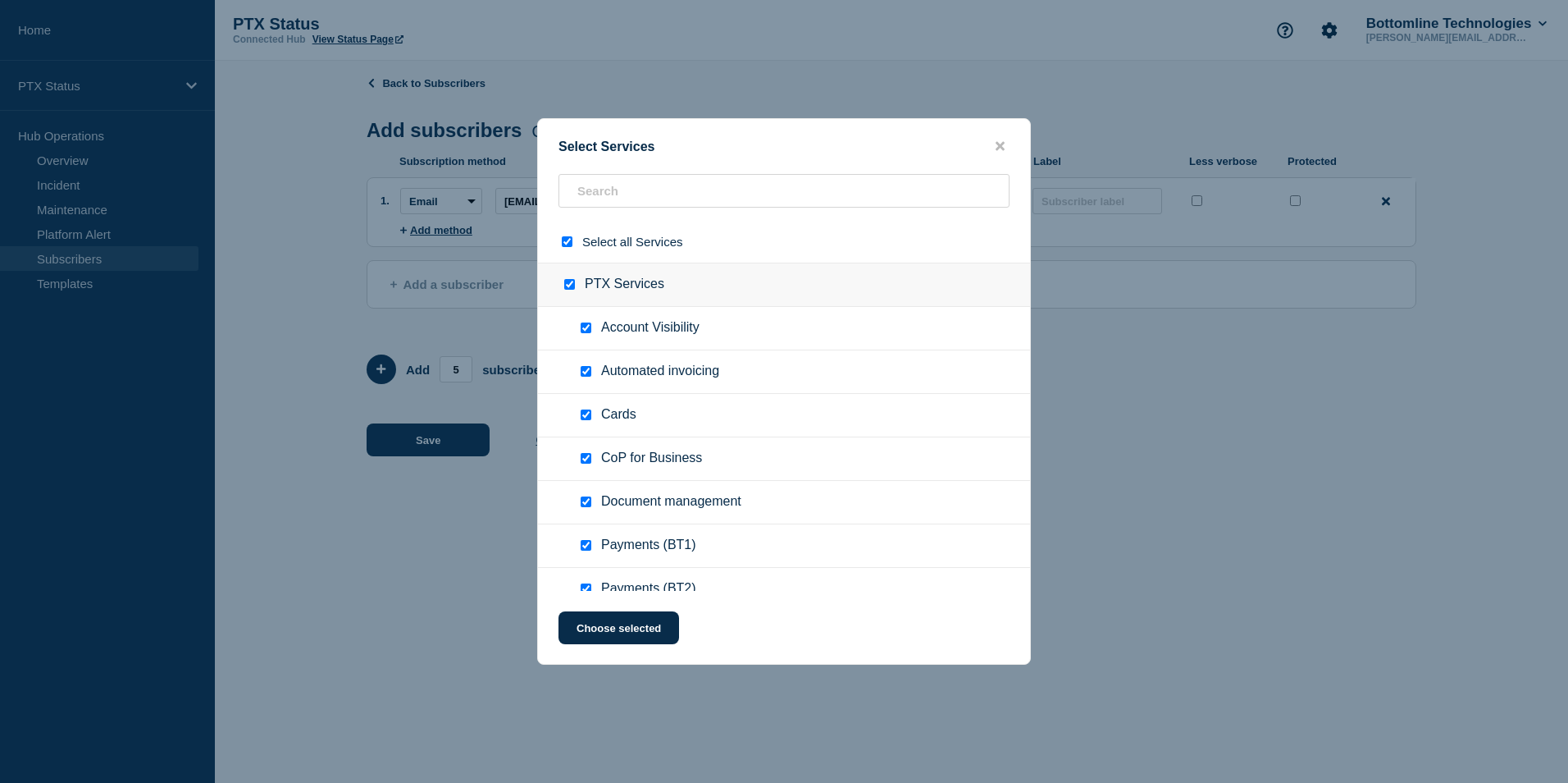
click at [571, 240] on input "select all checkbox" at bounding box center [567, 242] width 11 height 11
checkbox input "false"
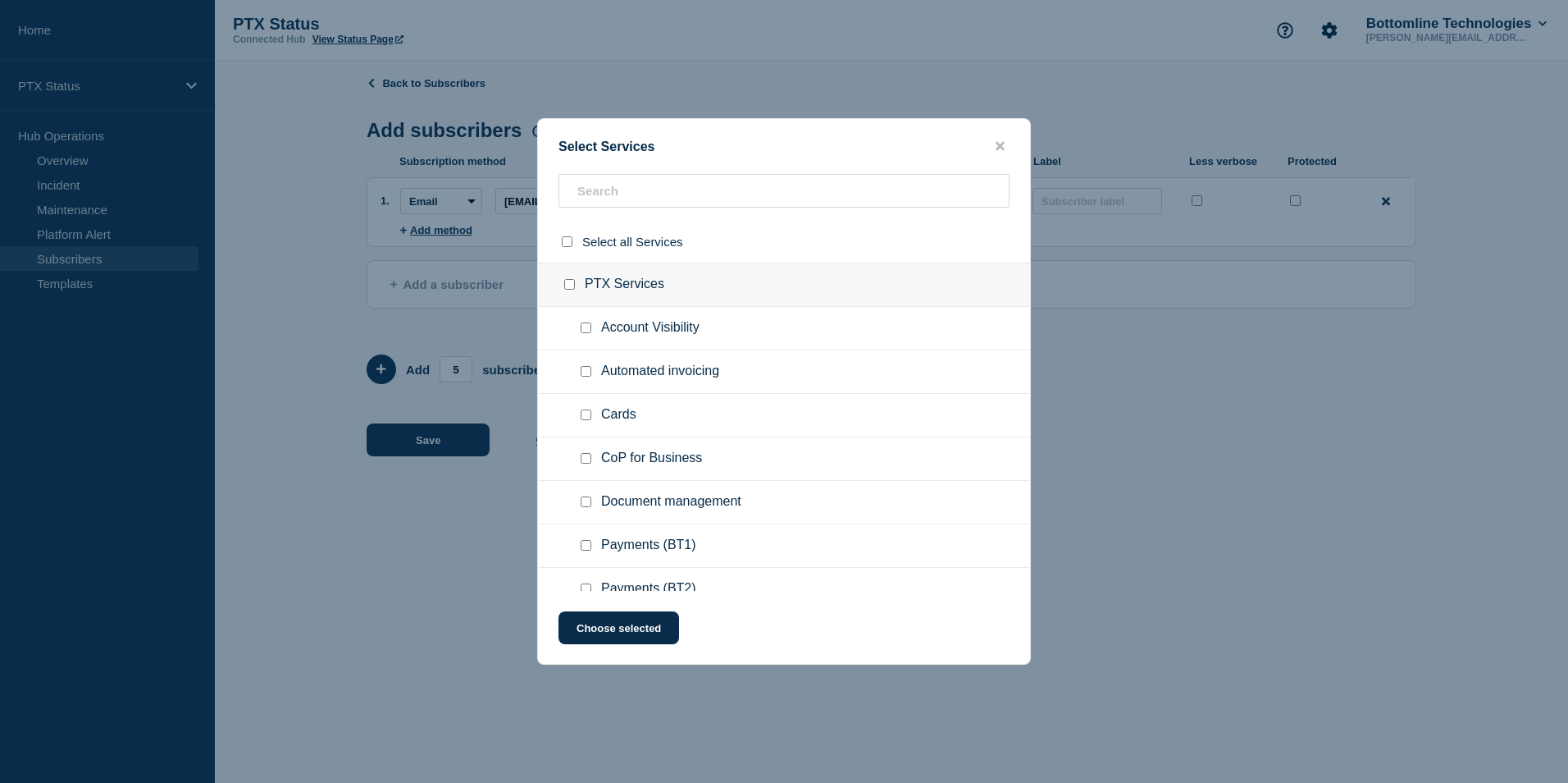
checkbox input "false"
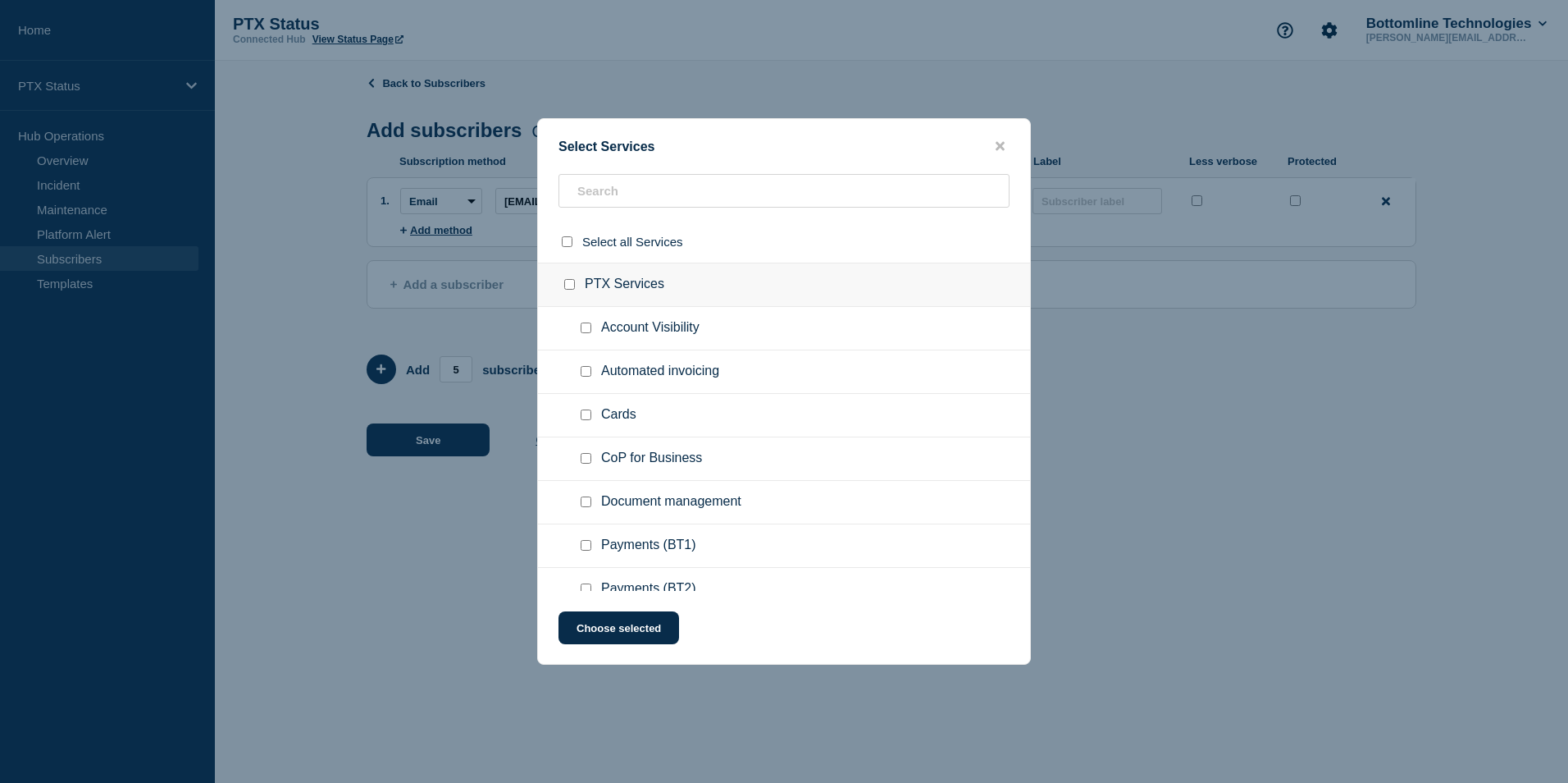
checkbox input "false"
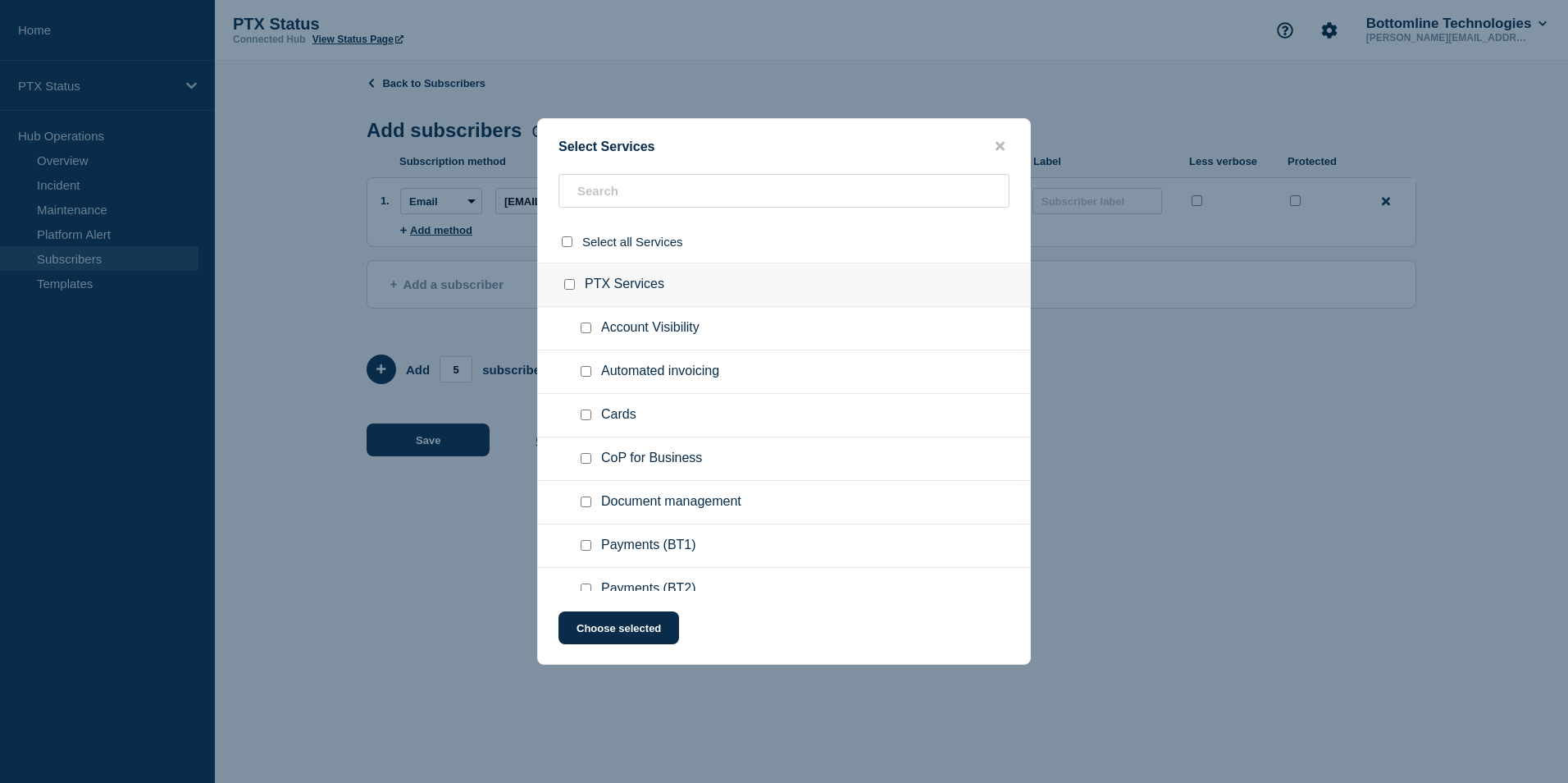
checkbox input "false"
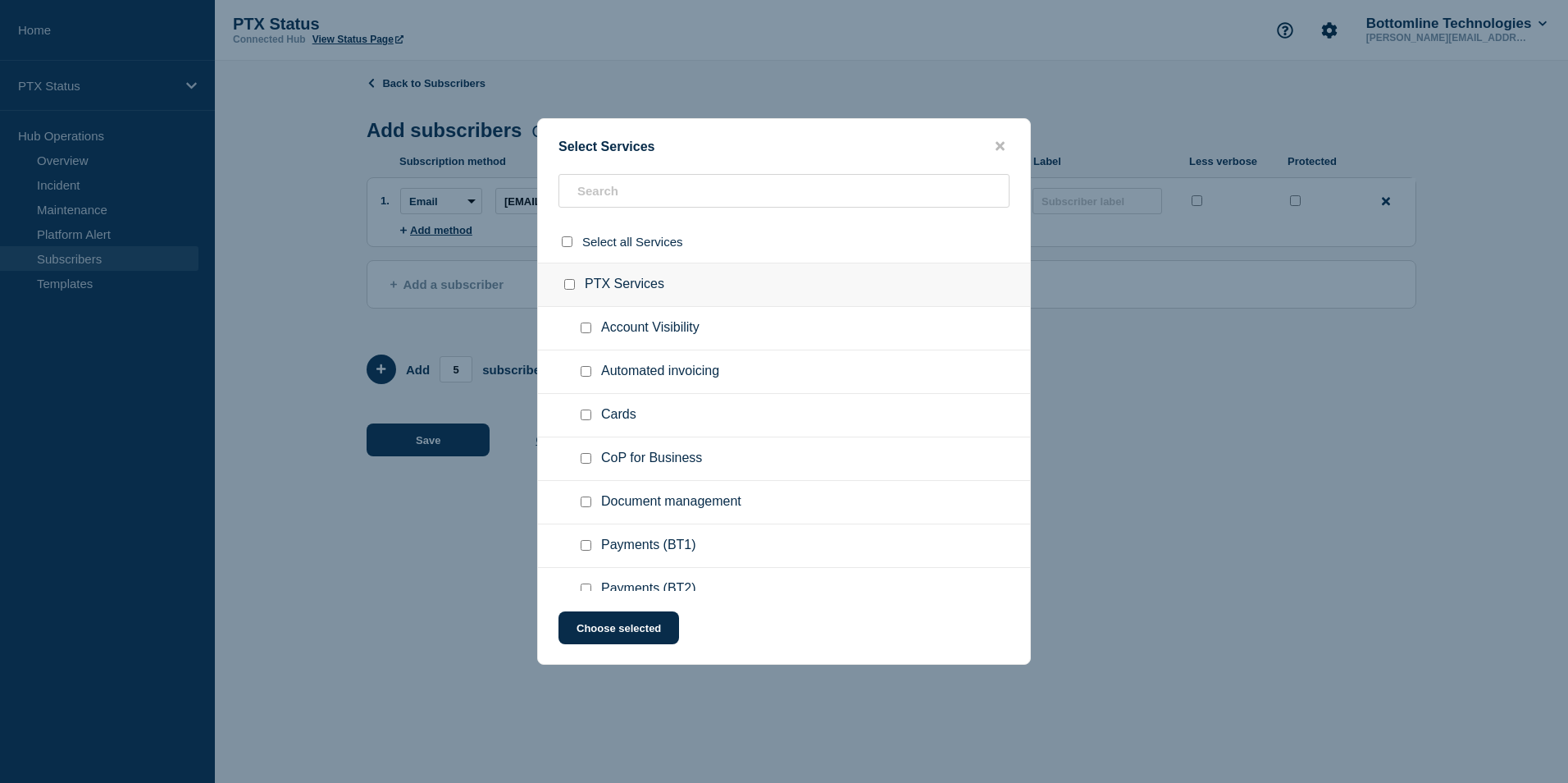
checkbox input "false"
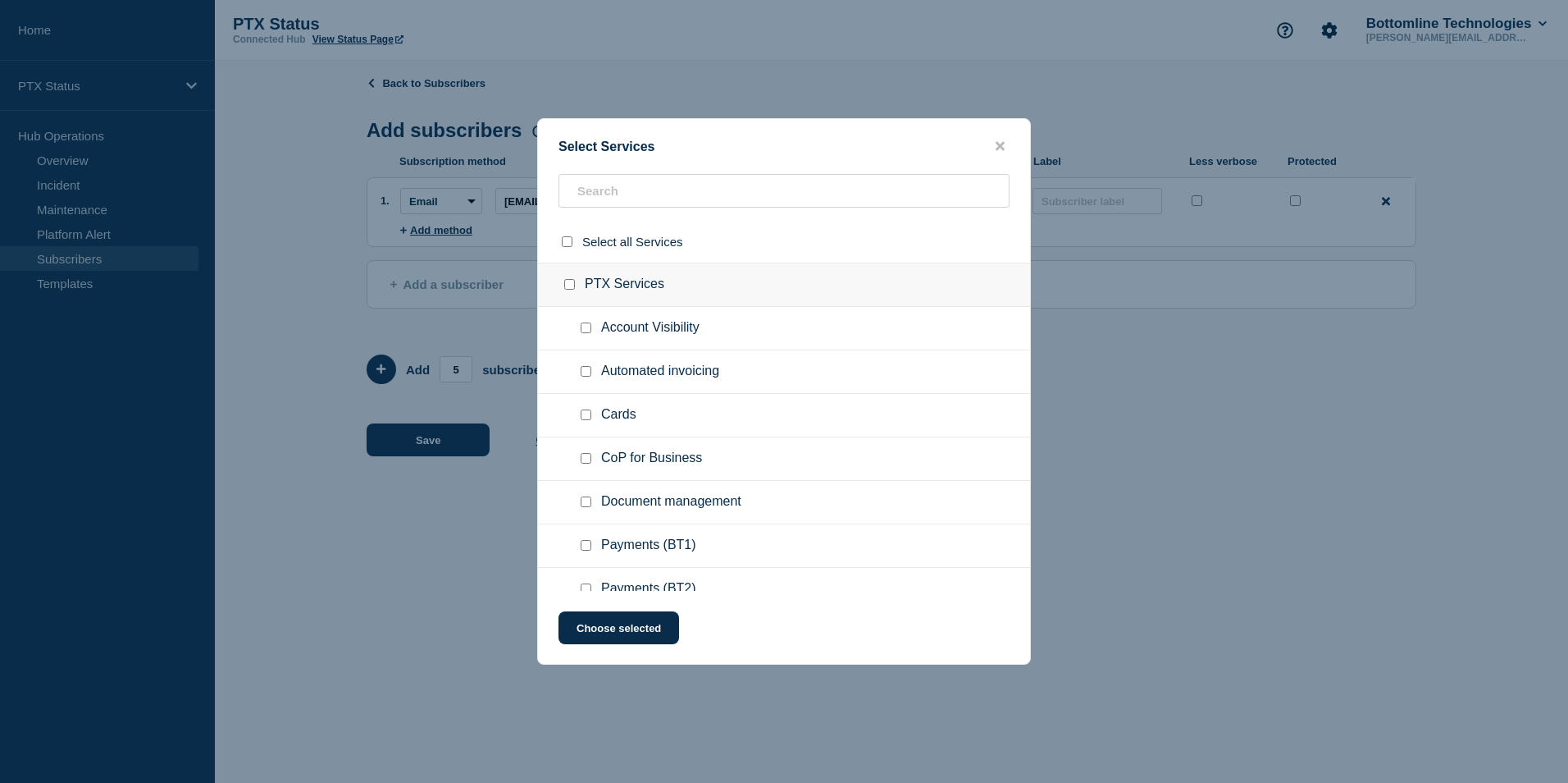
checkbox input "false"
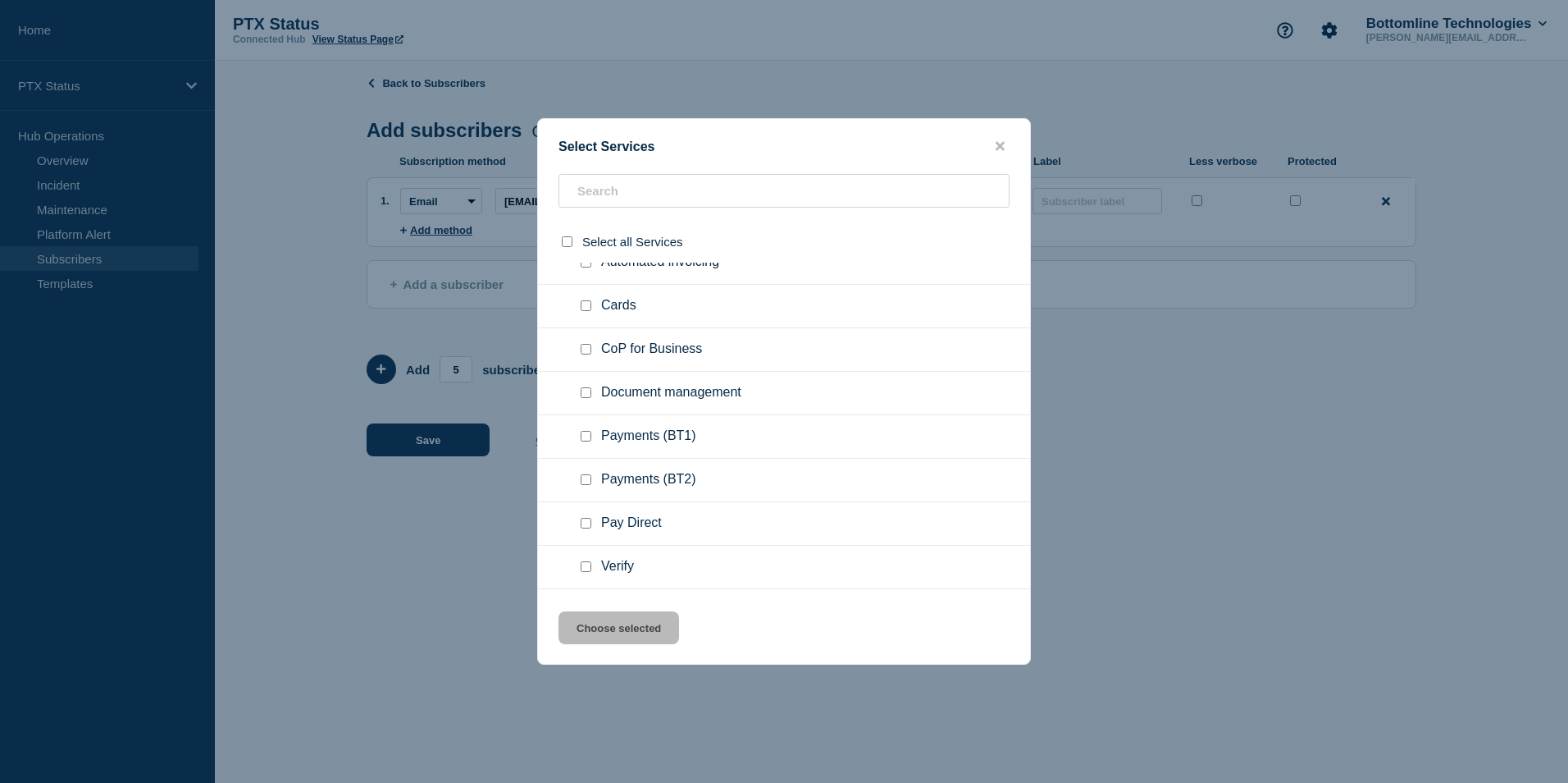
scroll to position [110, 0]
click at [584, 437] on input "Payments (BT1) checkbox" at bounding box center [586, 435] width 11 height 11
checkbox input "true"
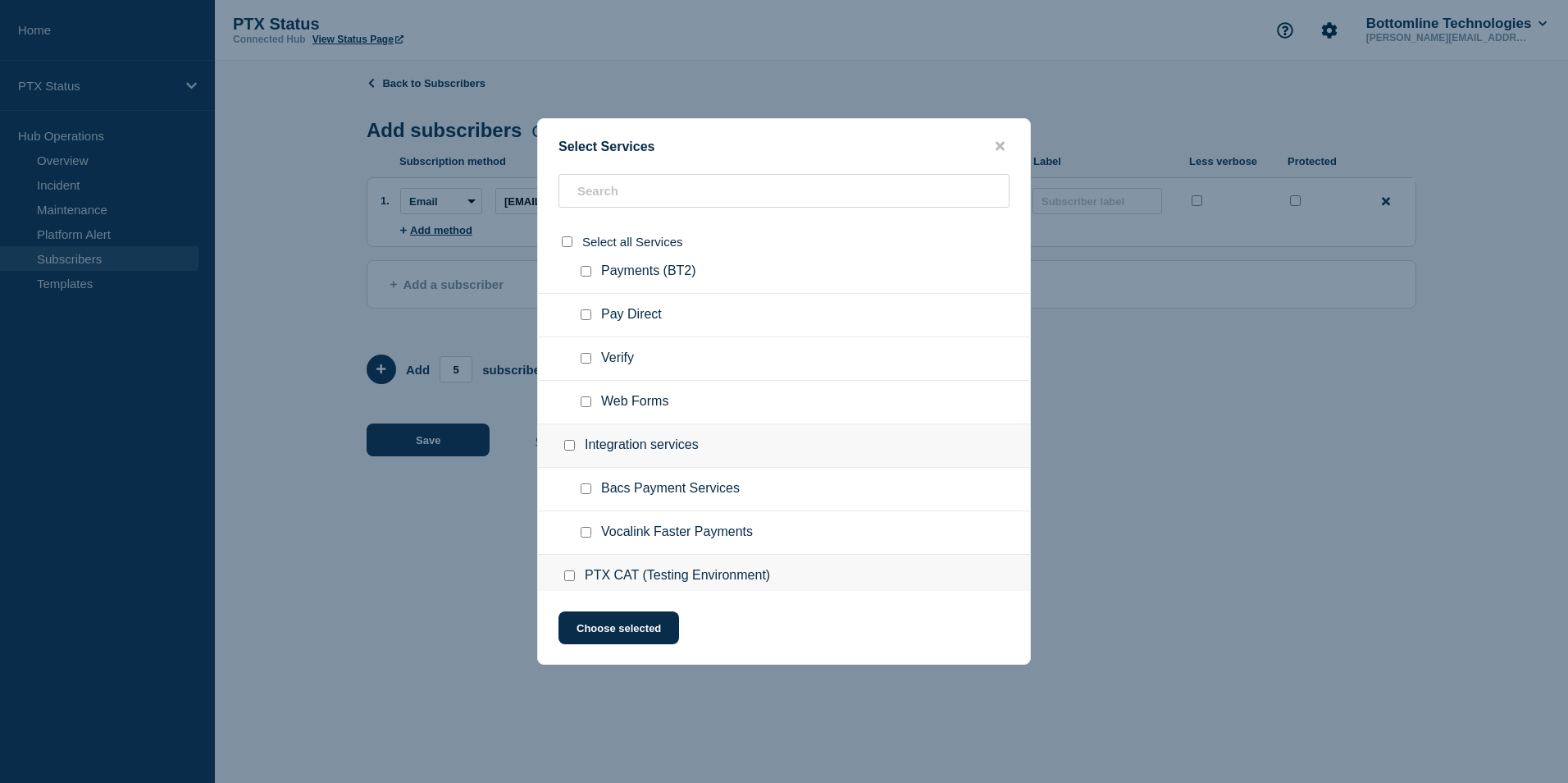
scroll to position [328, 0]
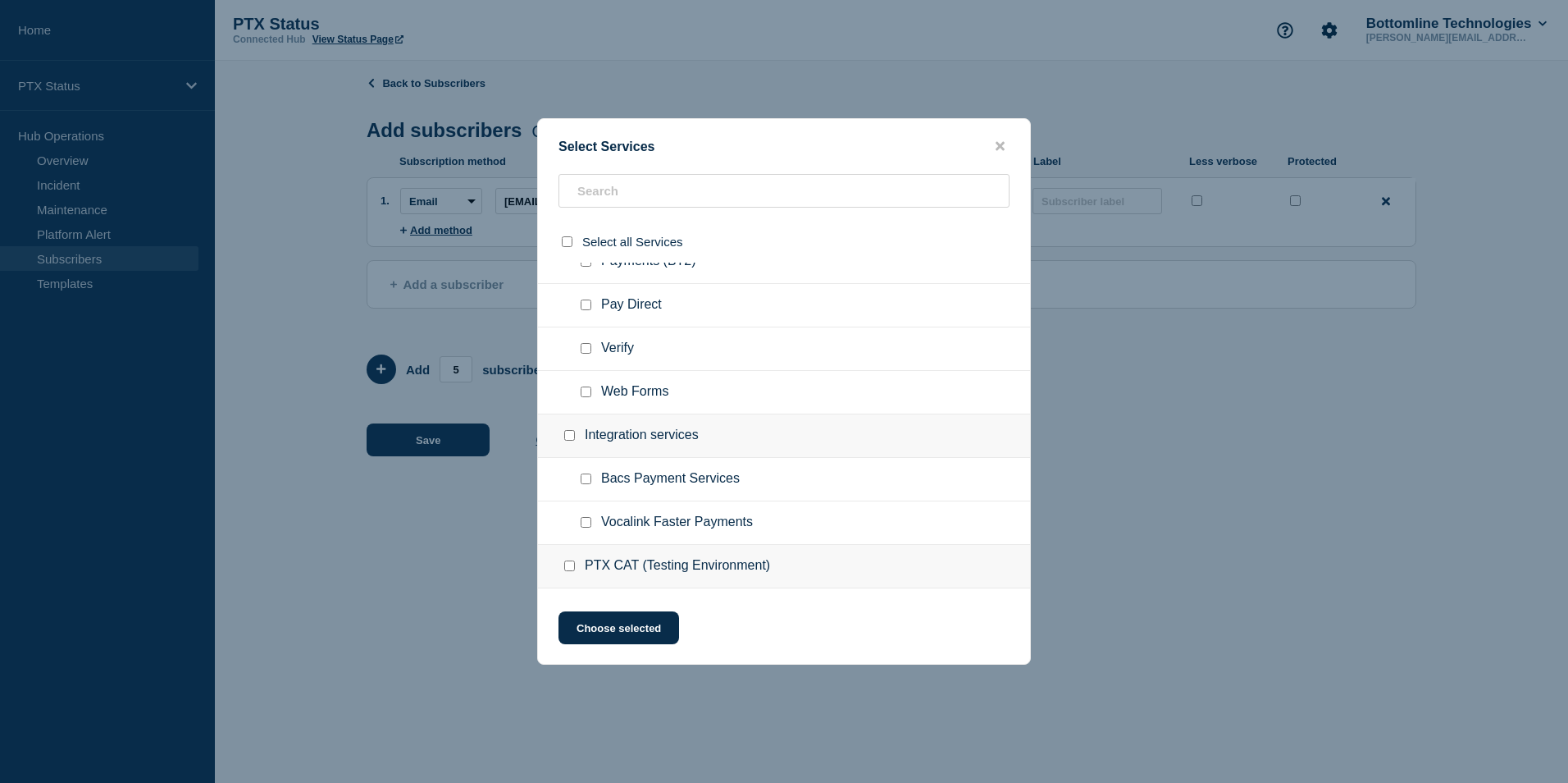
click at [585, 519] on input "Vocalink Faster Payments checkbox" at bounding box center [586, 522] width 11 height 11
checkbox input "true"
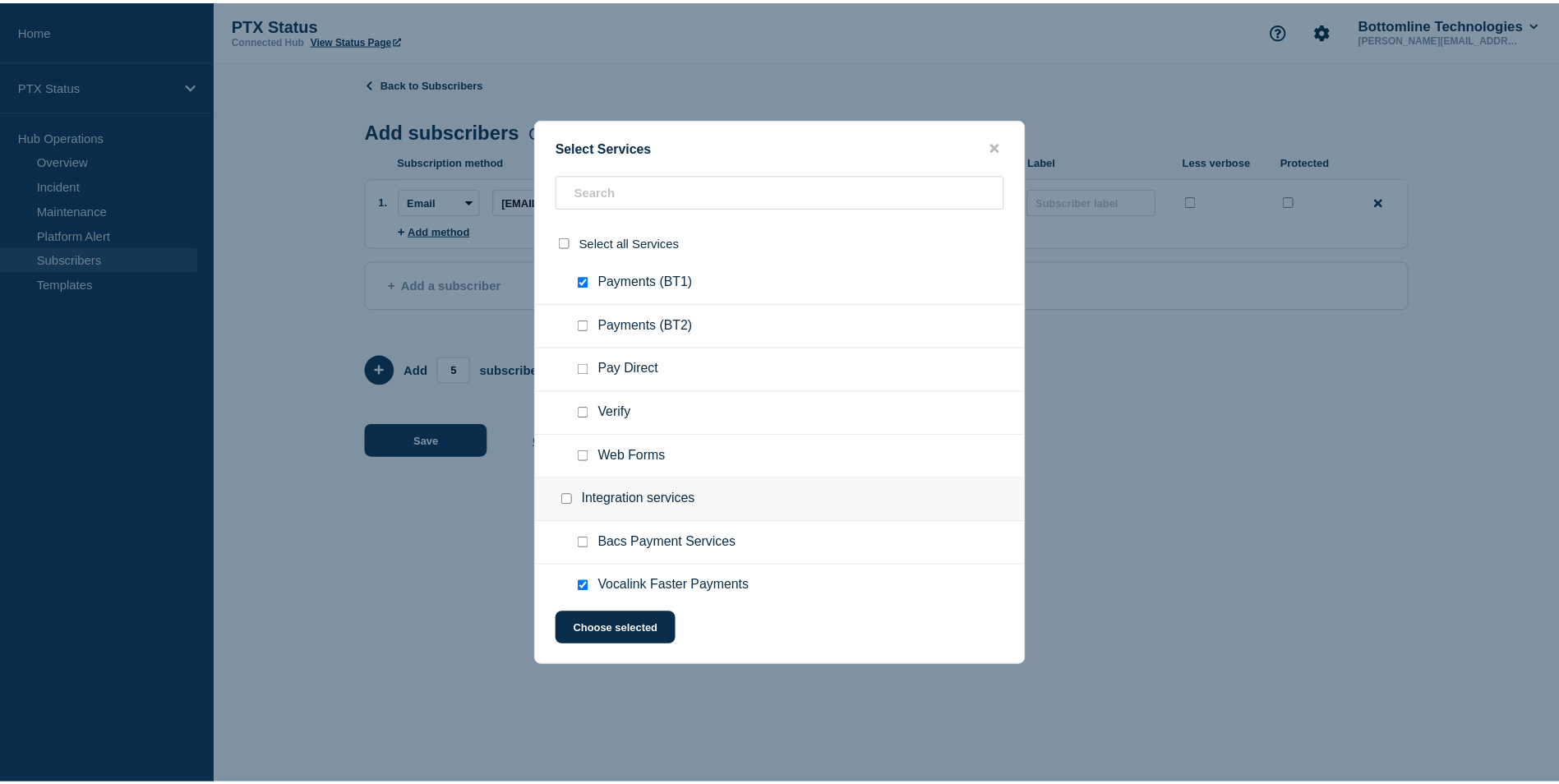
scroll to position [266, 0]
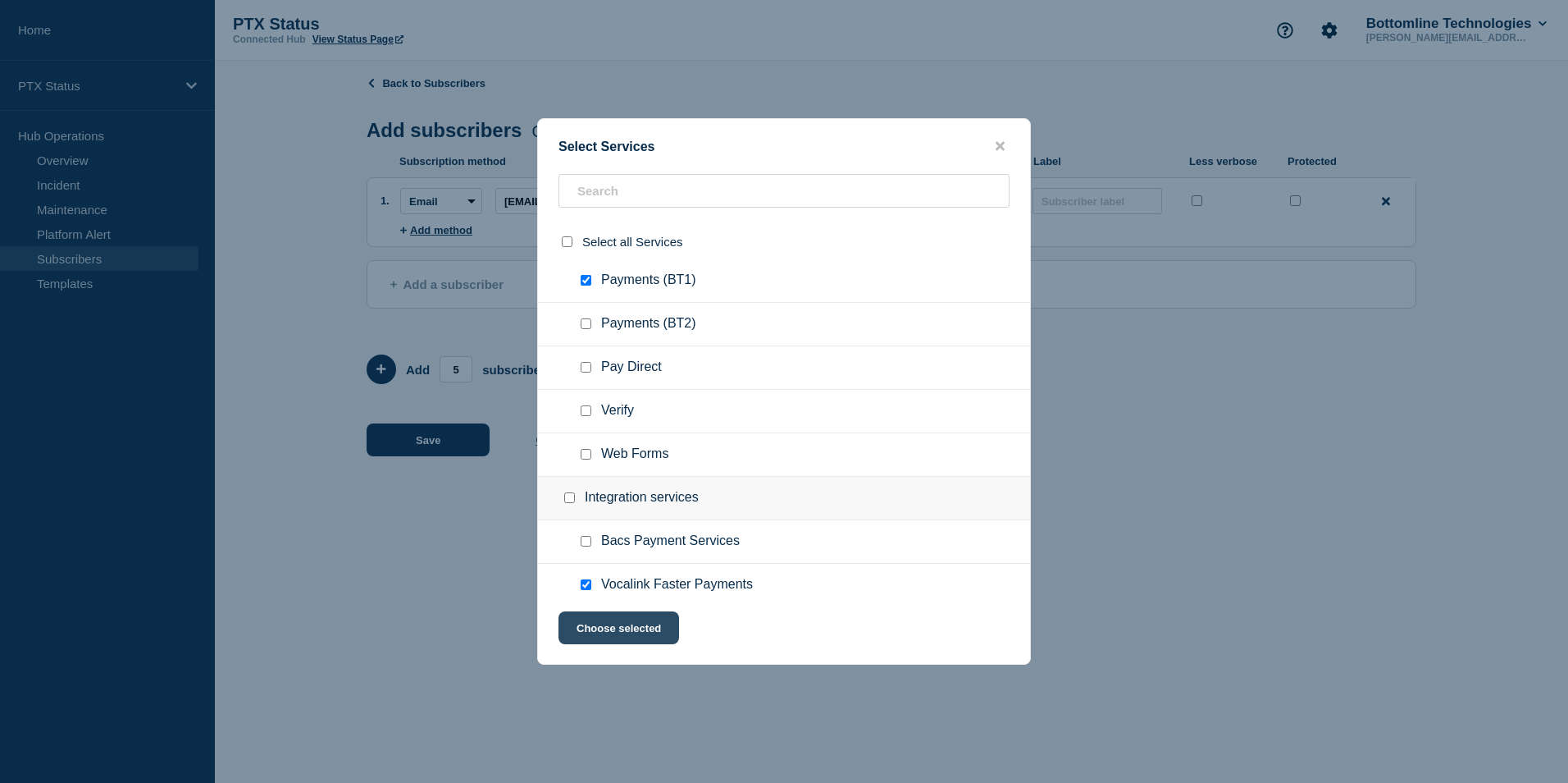
click at [601, 642] on button "Choose selected" at bounding box center [619, 627] width 120 height 33
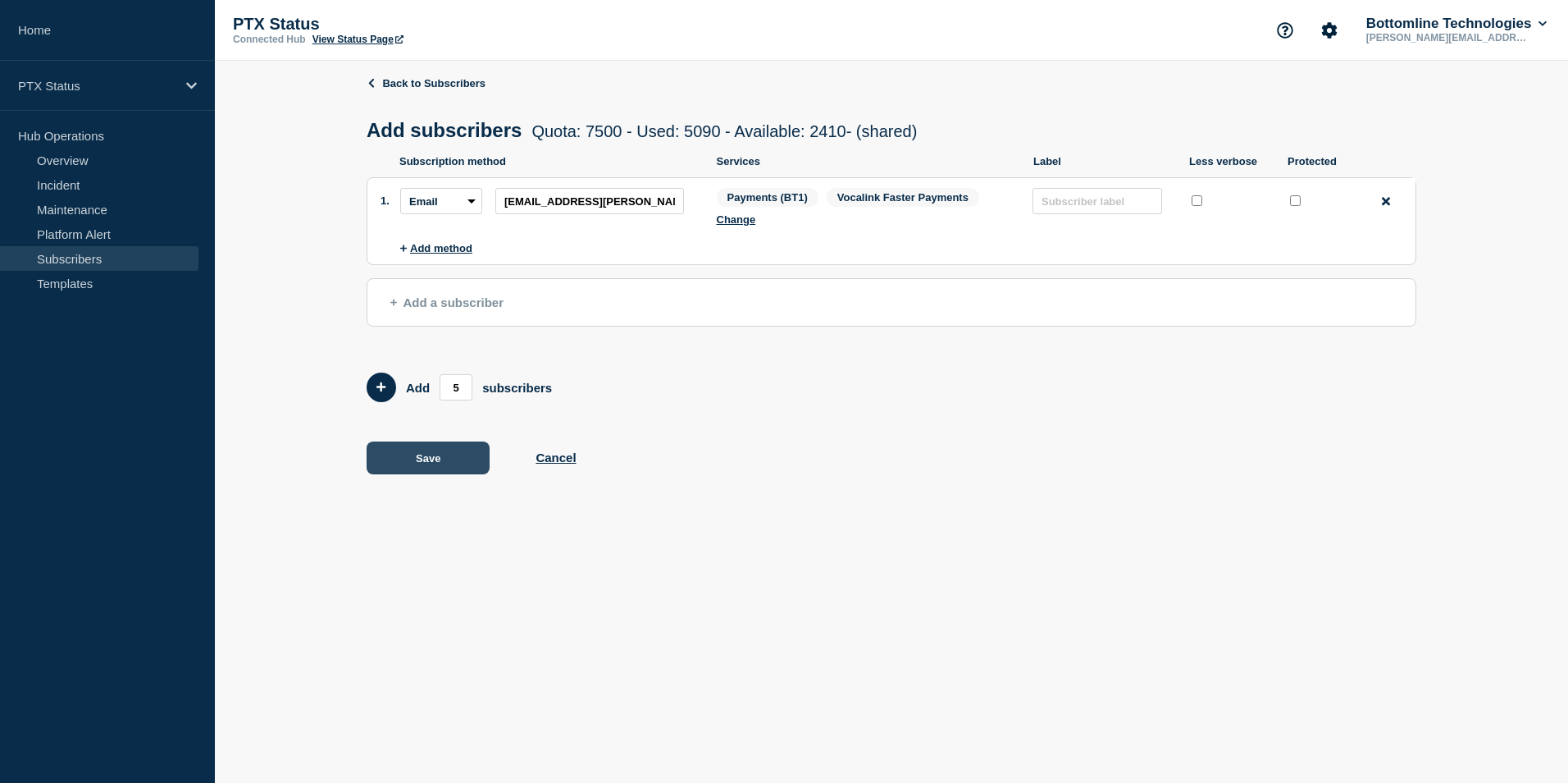
click at [449, 466] on button "Save" at bounding box center [428, 457] width 123 height 33
